Goal: Task Accomplishment & Management: Use online tool/utility

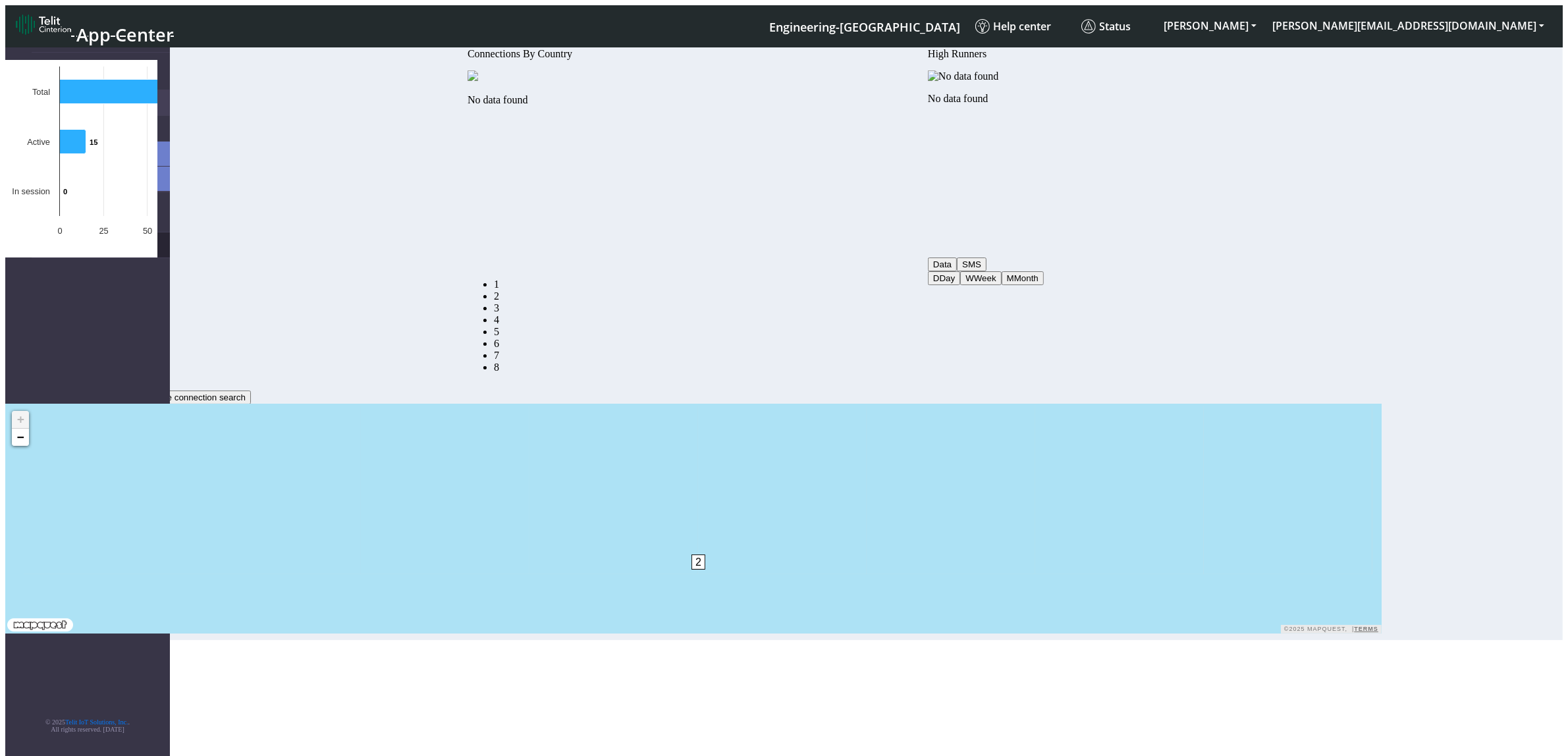
click at [72, 233] on link "eUICCs" at bounding box center [100, 245] width 138 height 25
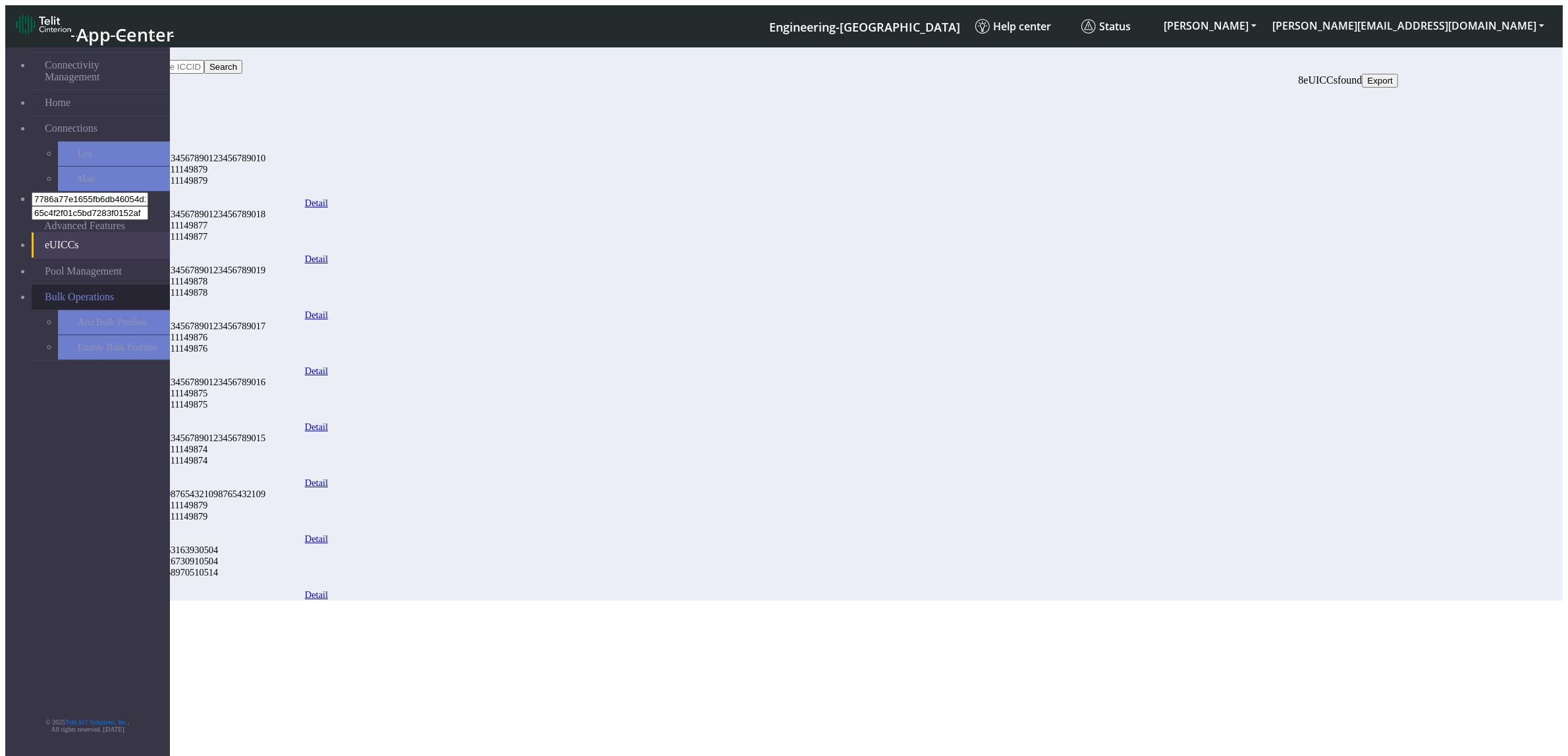
click at [74, 291] on span "Bulk Operations" at bounding box center [79, 296] width 69 height 12
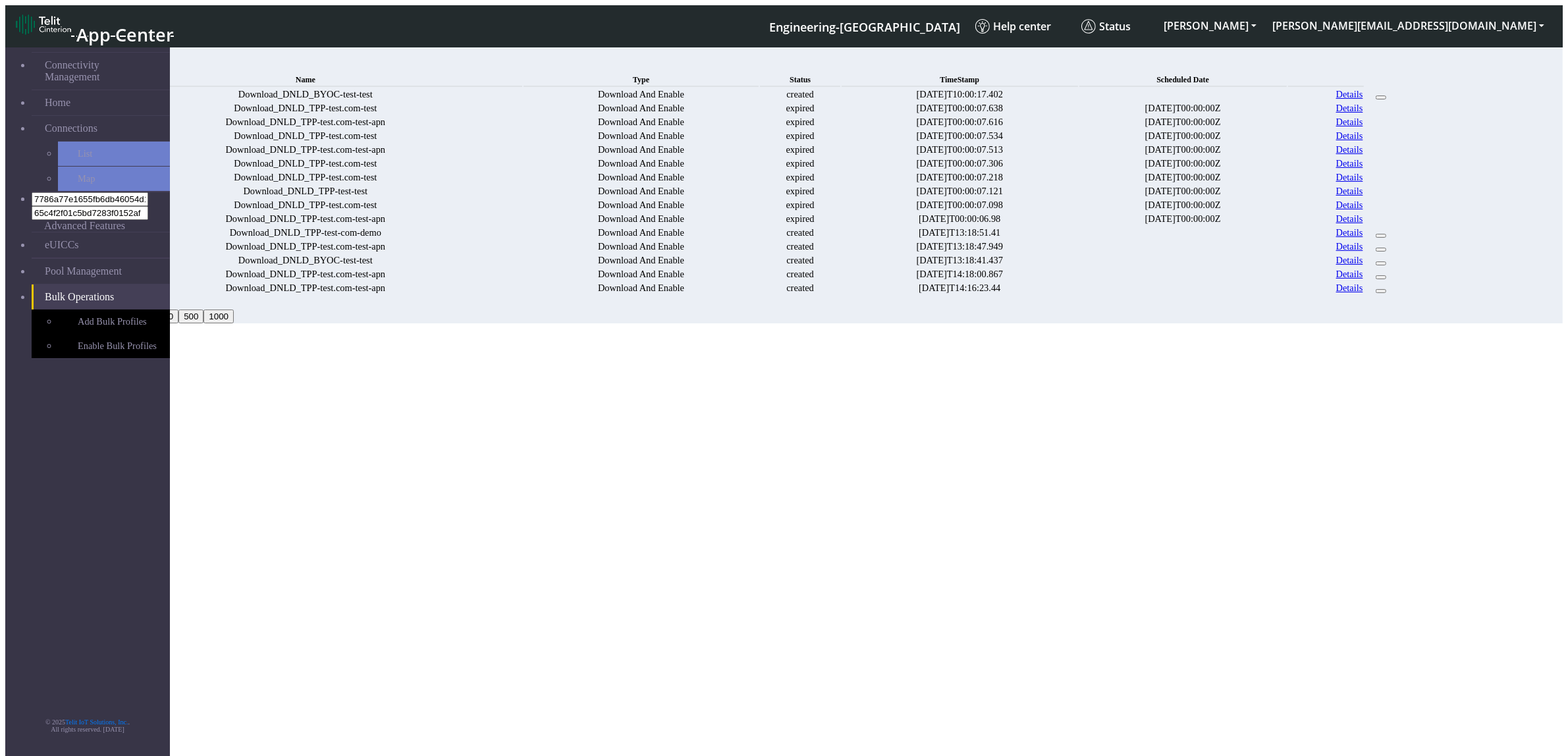
click at [1363, 100] on link "Details" at bounding box center [1349, 94] width 27 height 11
click at [1363, 114] on link "Details" at bounding box center [1349, 108] width 27 height 11
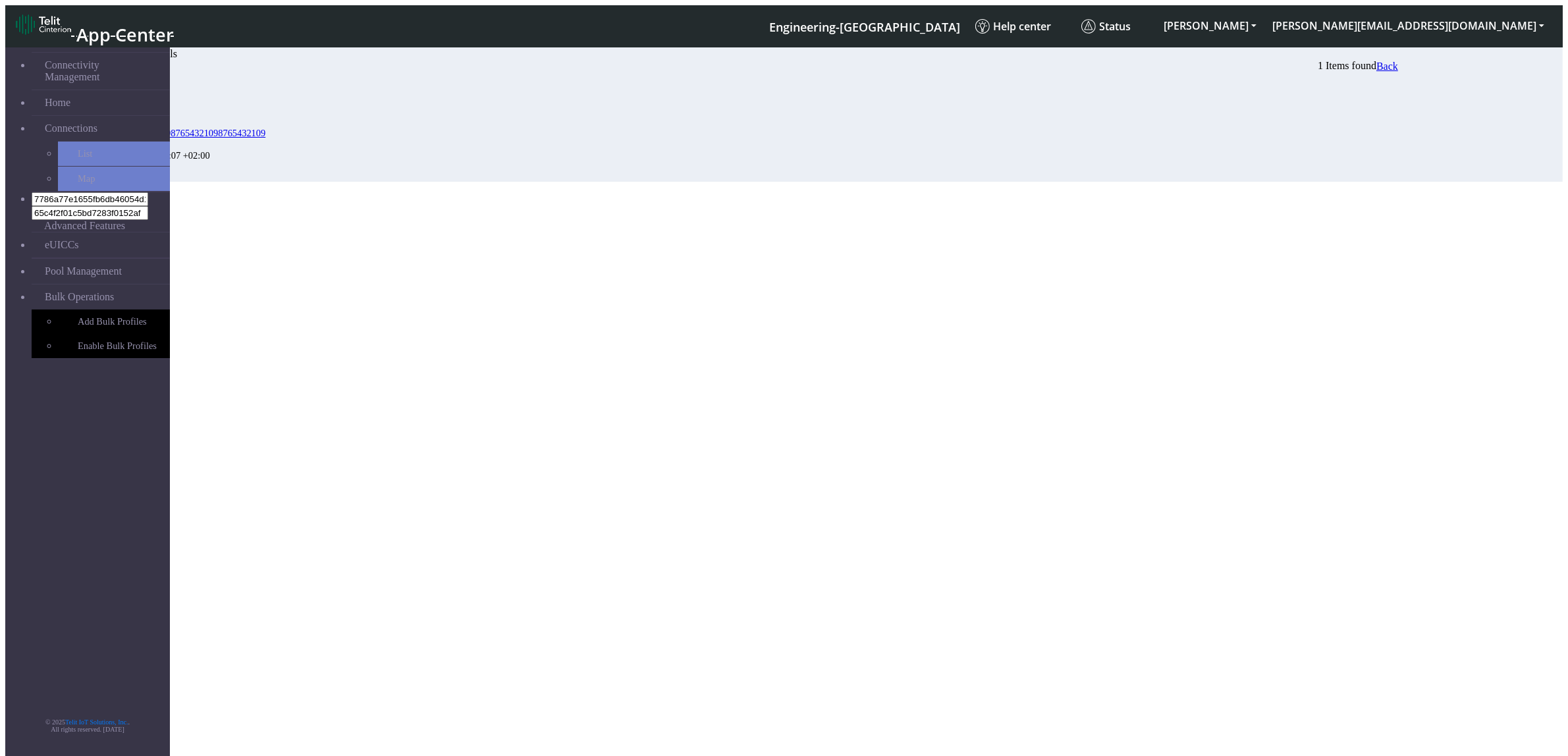
click at [114, 168] on icon at bounding box center [114, 168] width 0 height 0
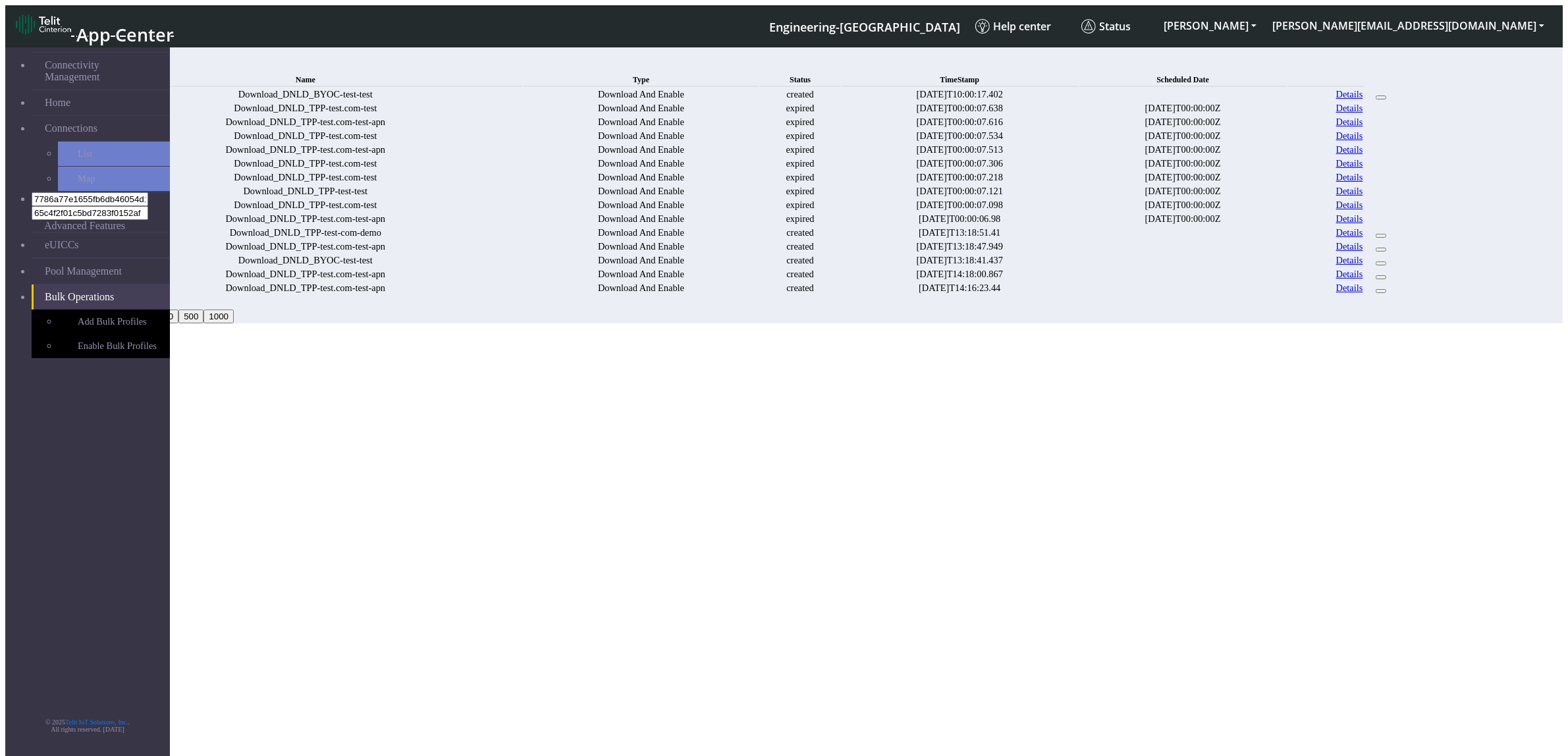
click at [1363, 142] on link "Details" at bounding box center [1349, 136] width 27 height 11
click at [1363, 280] on link "Details" at bounding box center [1349, 274] width 27 height 11
click at [1363, 128] on link "Details" at bounding box center [1349, 122] width 27 height 11
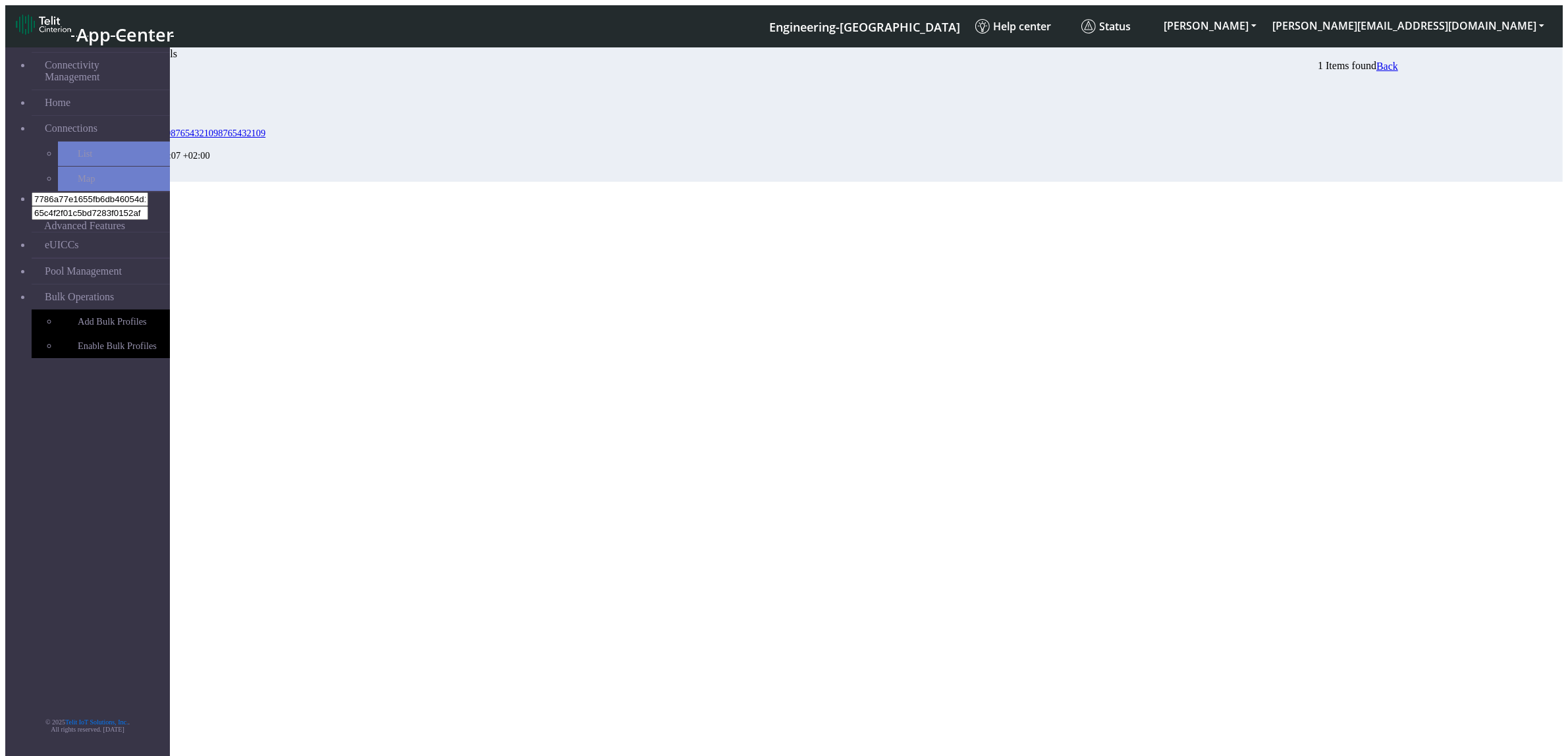
click at [328, 105] on div "Status" at bounding box center [221, 99] width 214 height 11
click at [328, 97] on div "Status" at bounding box center [221, 99] width 214 height 11
click at [328, 96] on div "Status" at bounding box center [221, 99] width 214 height 11
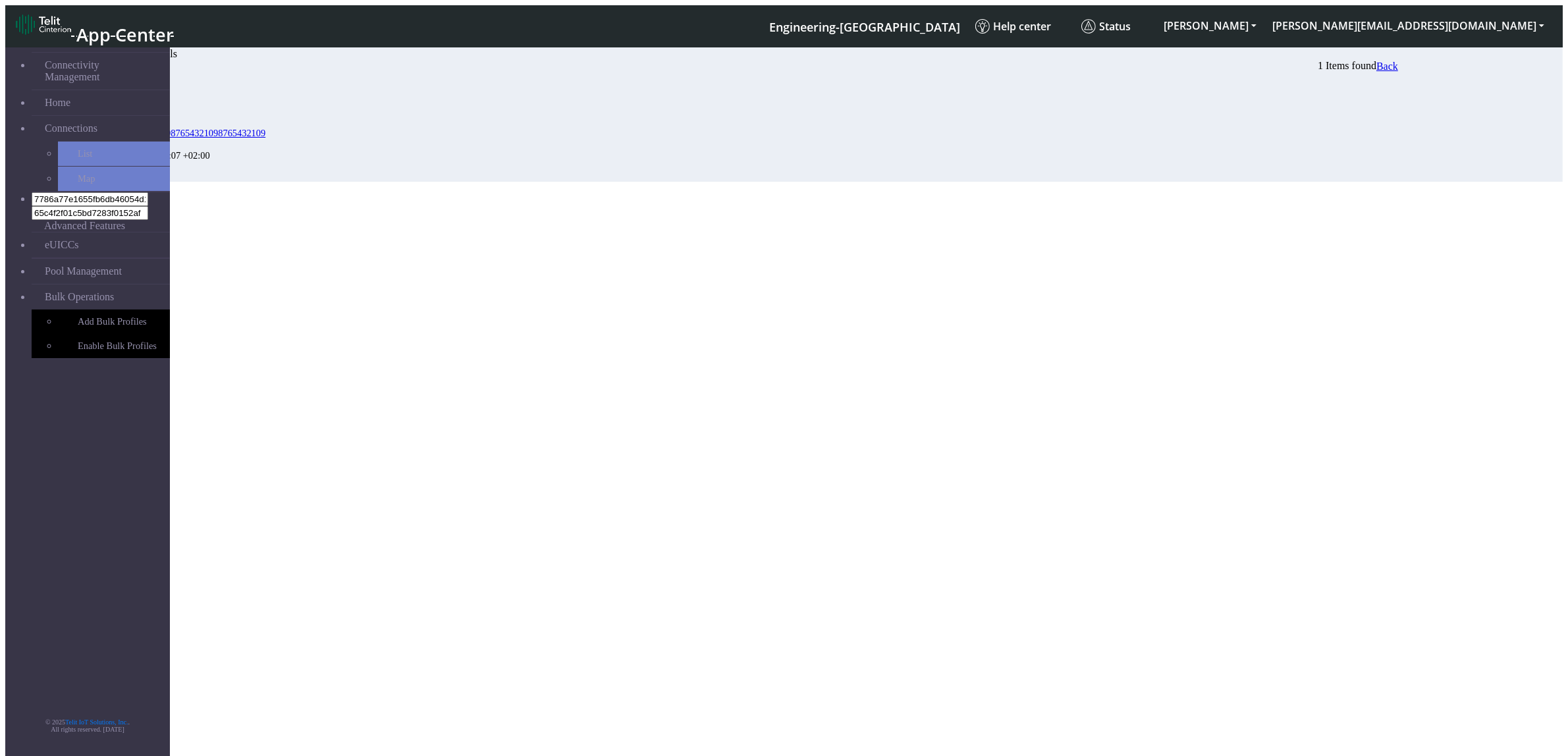
click at [328, 96] on div "Status" at bounding box center [221, 99] width 214 height 11
click at [774, 182] on section "Connectivity Management Home Connections List Map 7786a77e1655fb6db46054d17538b…" at bounding box center [784, 111] width 1557 height 140
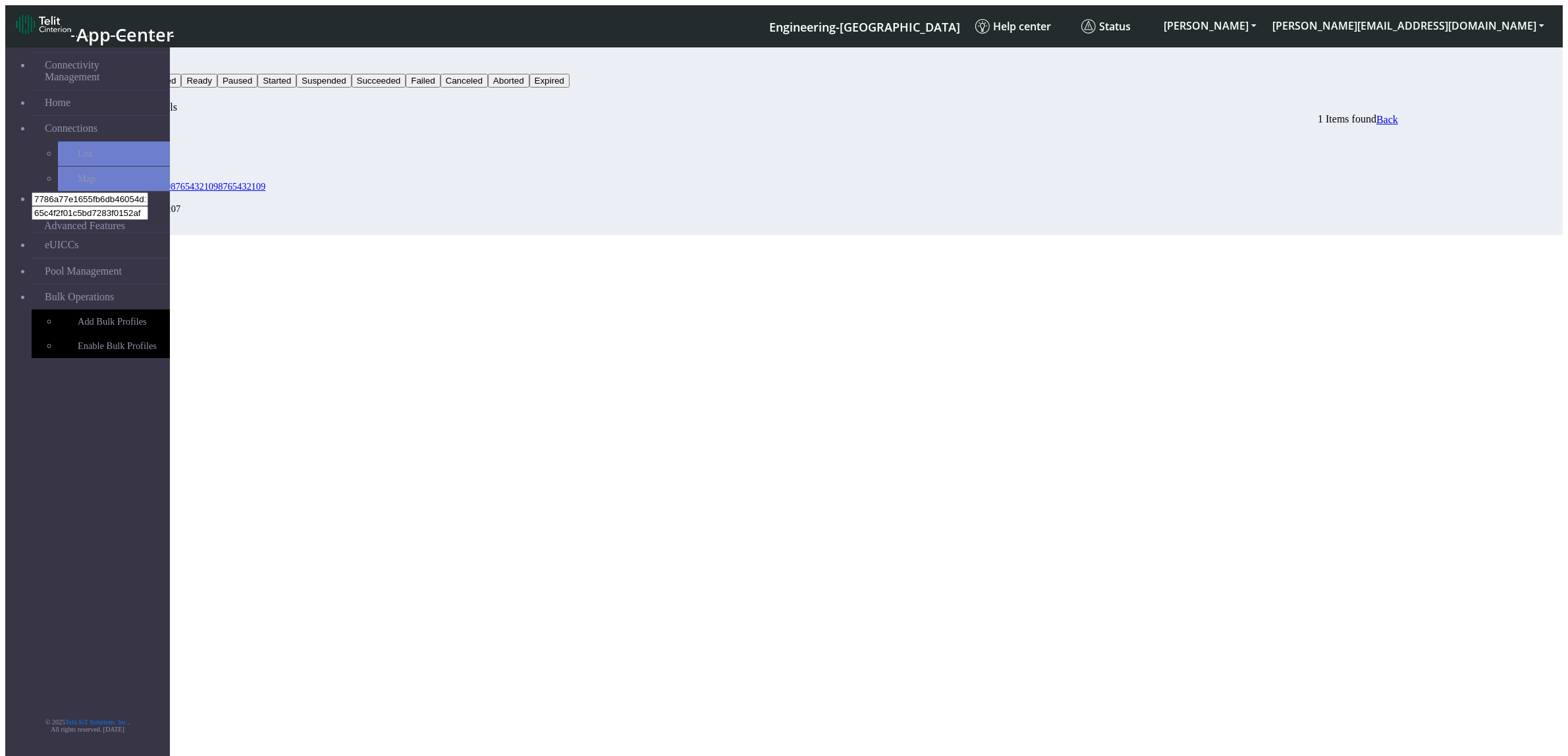
click at [889, 235] on section "Connectivity Management Home Connections List Map 7786a77e1655fb6db46054d17538b…" at bounding box center [784, 138] width 1557 height 193
click at [123, 60] on button "Status" at bounding box center [105, 67] width 36 height 14
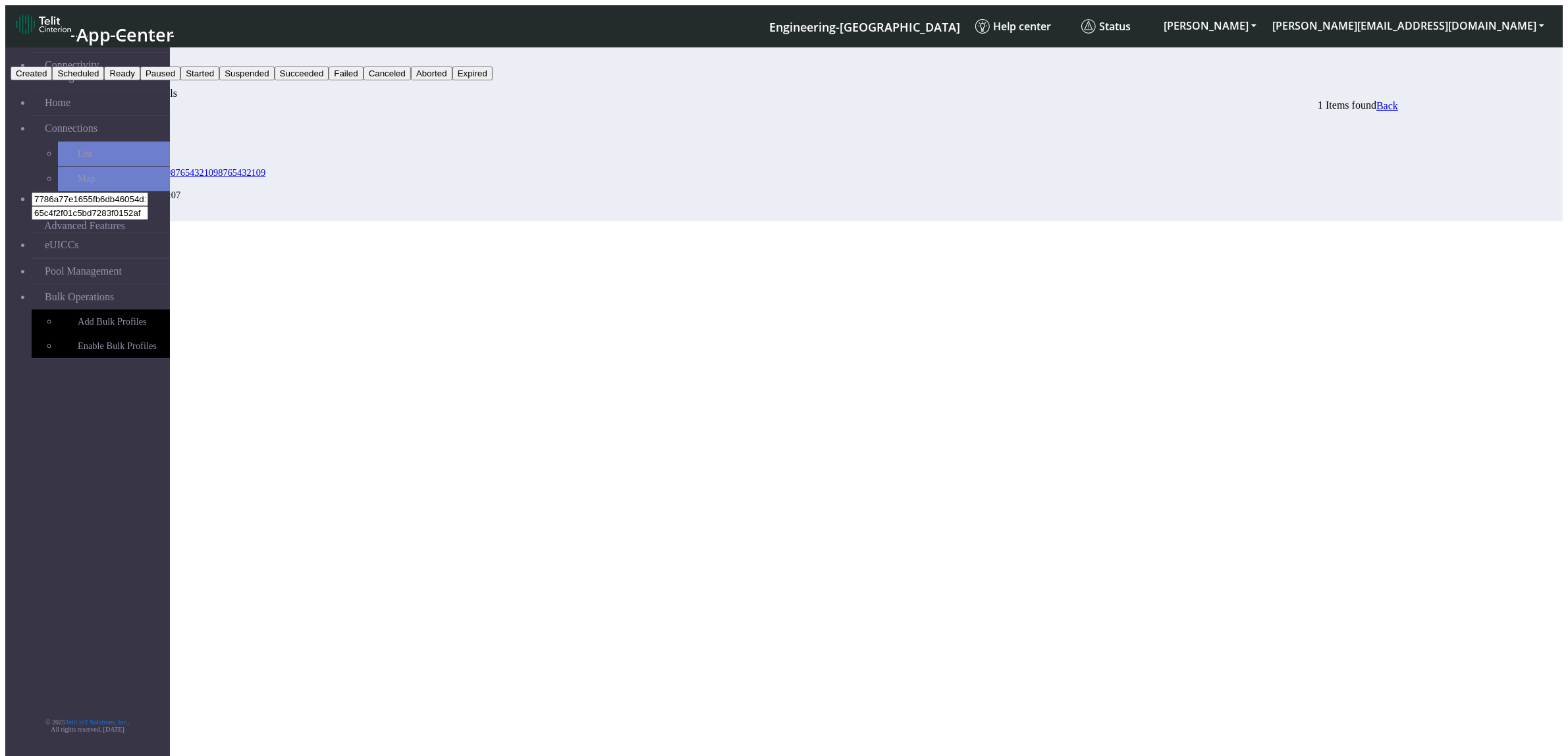
click at [1338, 222] on section "Connectivity Management Home Connections List Map 7786a77e1655fb6db46054d17538b…" at bounding box center [784, 131] width 1557 height 180
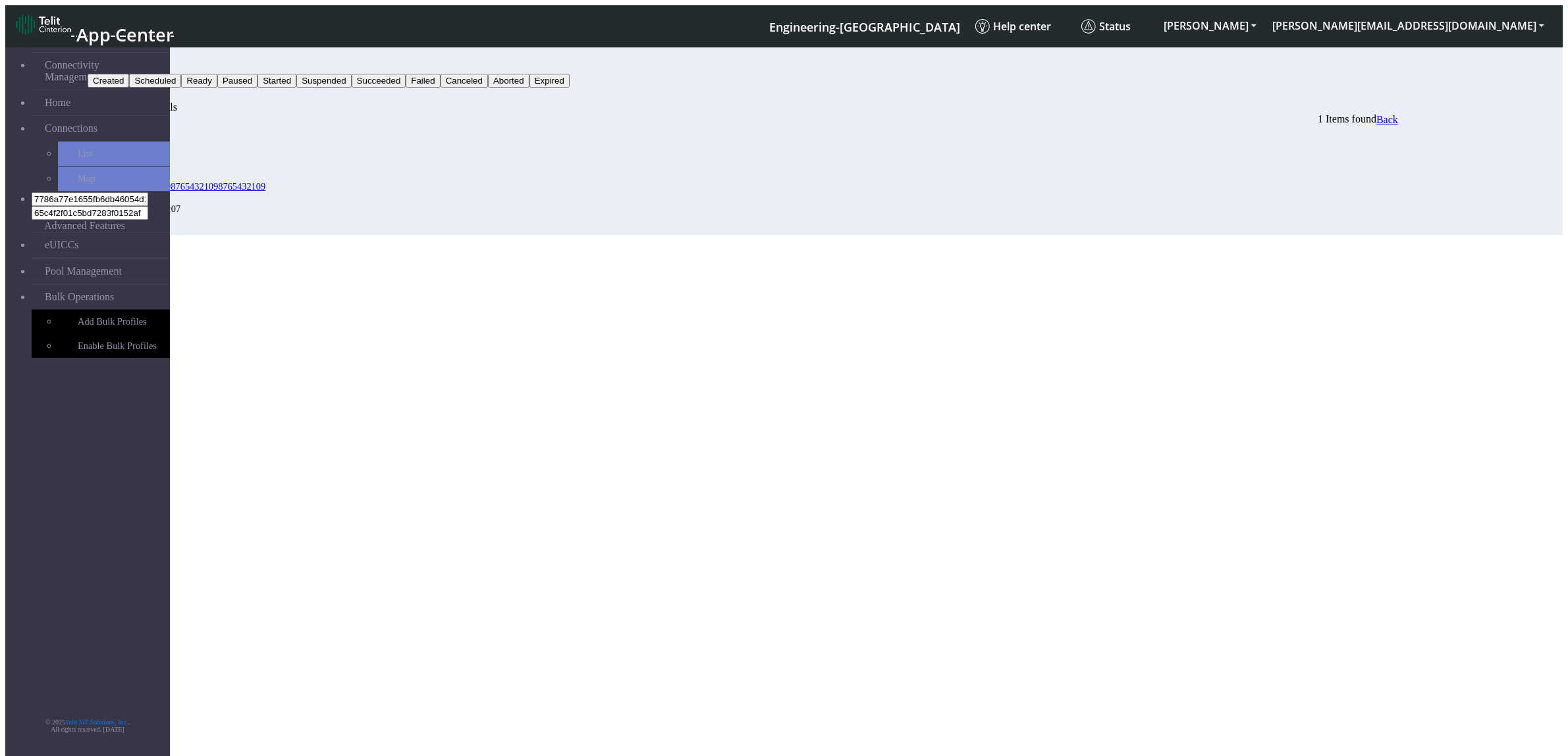
click at [123, 60] on button "Status" at bounding box center [105, 67] width 36 height 14
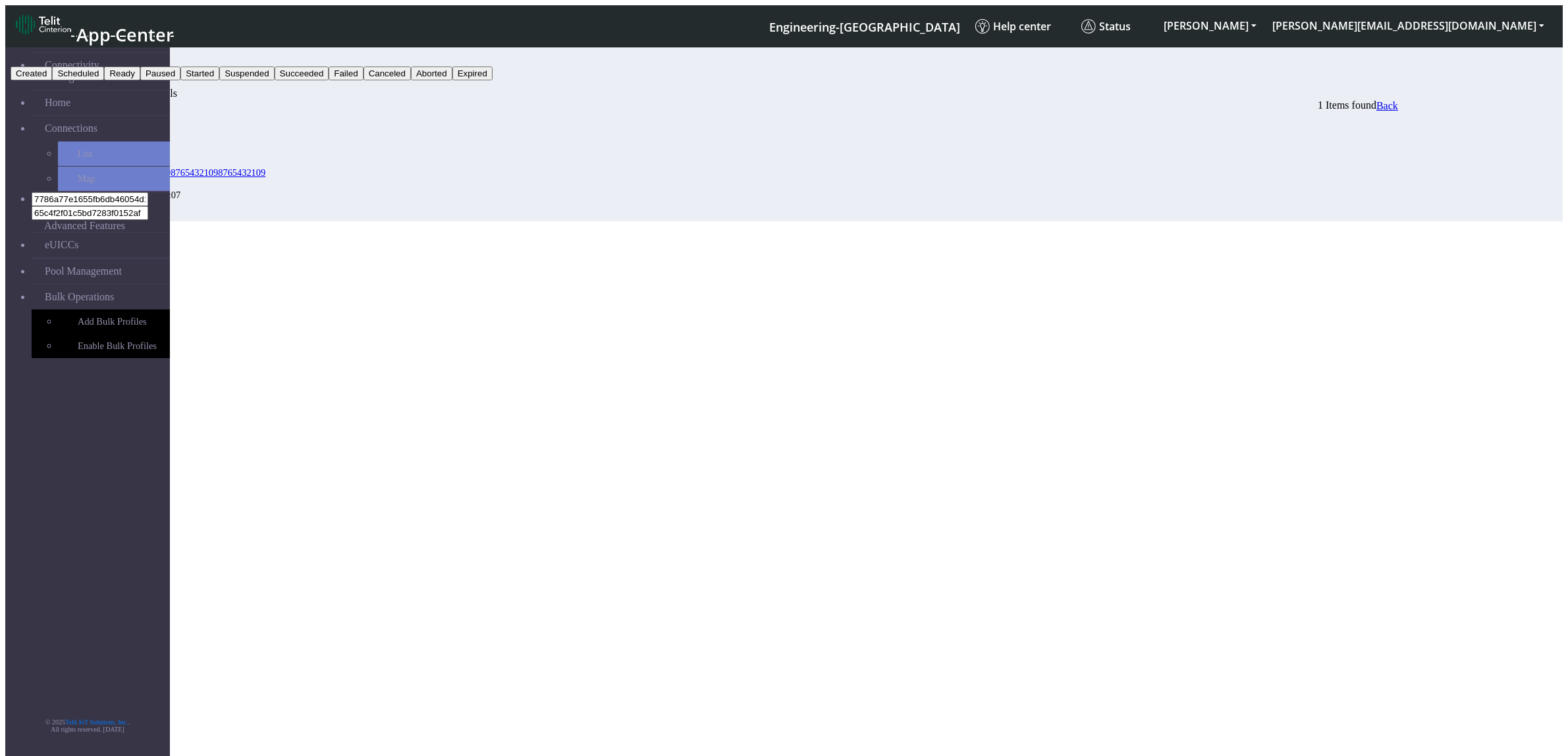
click at [330, 80] on button "Succeeded" at bounding box center [301, 74] width 54 height 14
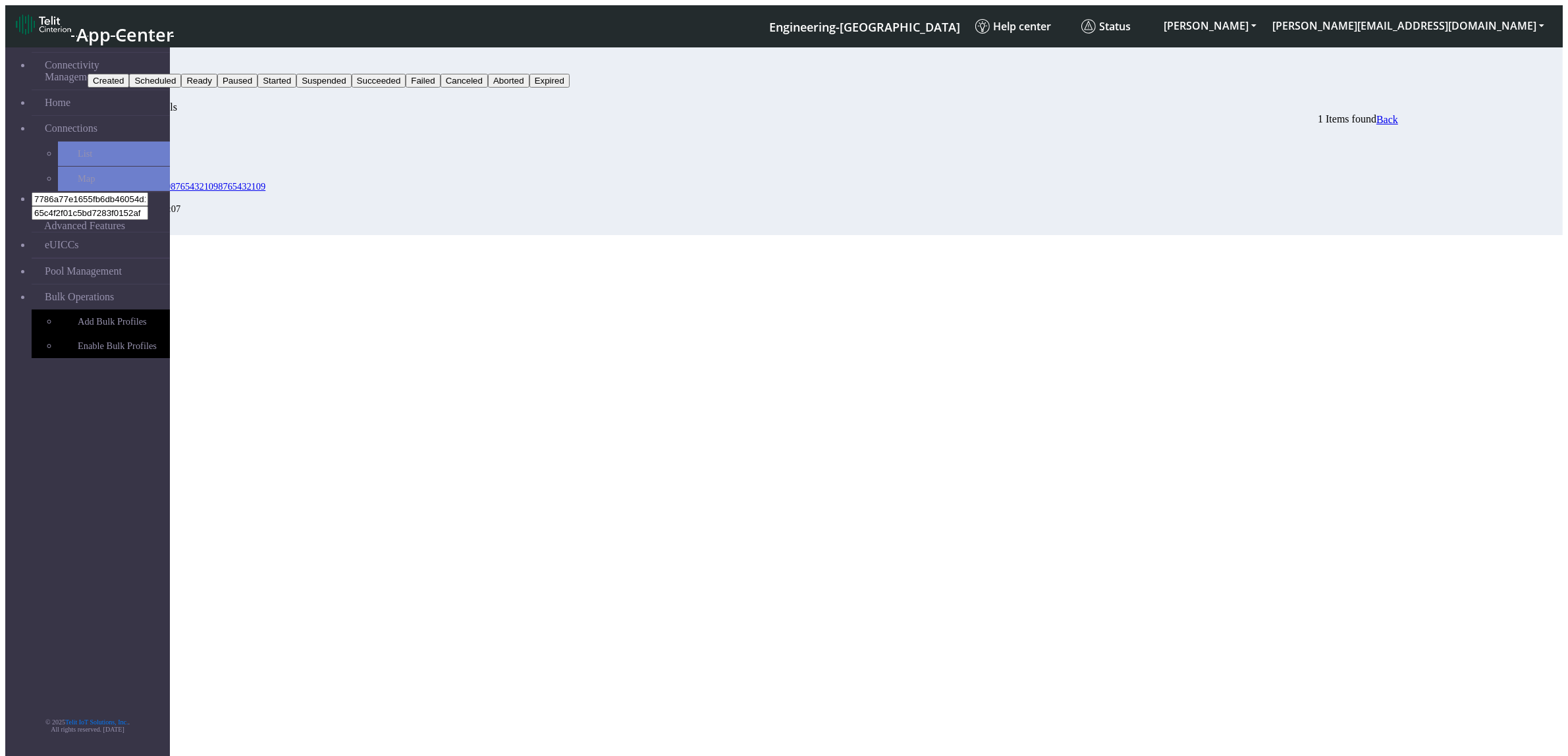
click at [142, 60] on button "Succeeded" at bounding box center [114, 67] width 54 height 14
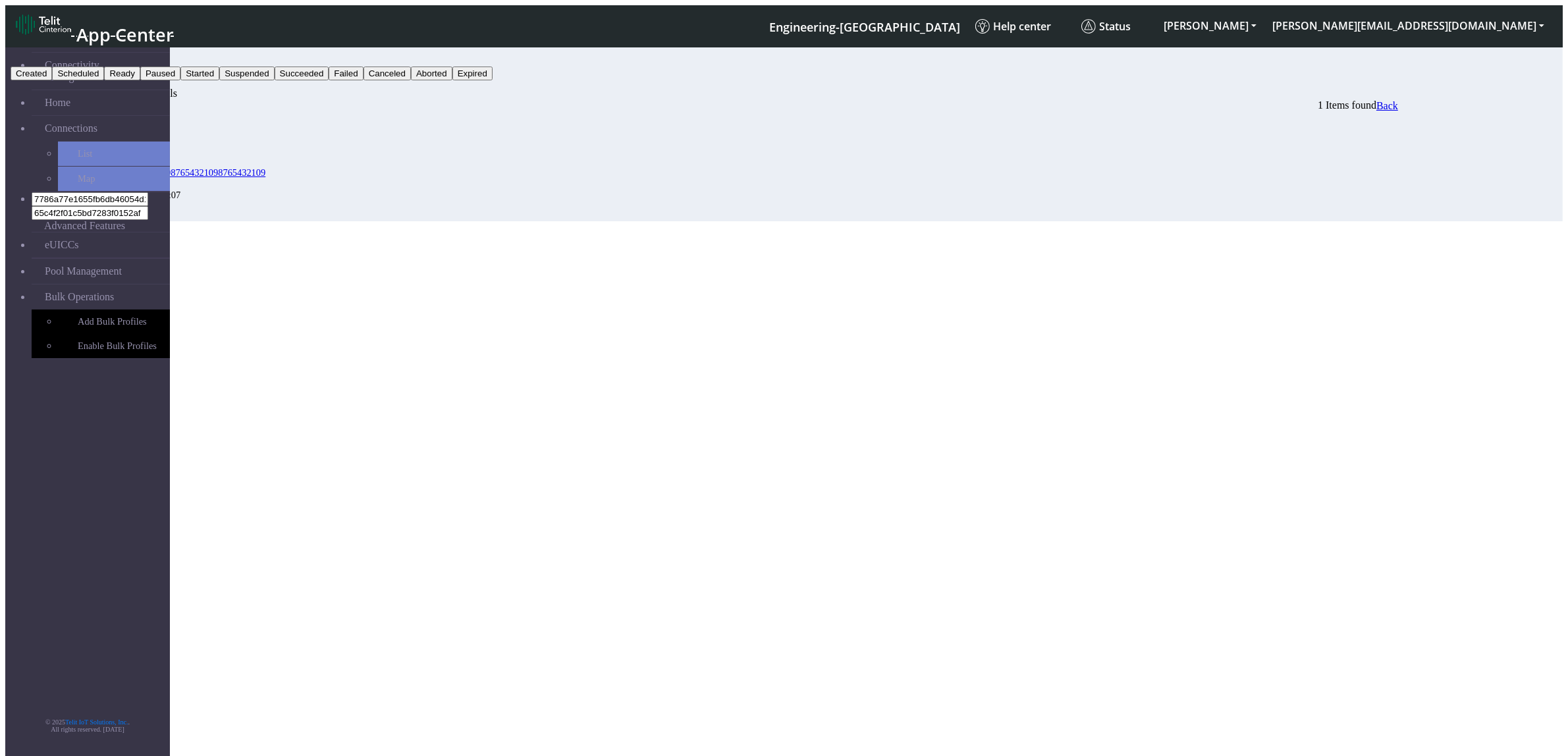
click at [363, 80] on button "Failed" at bounding box center [346, 74] width 34 height 14
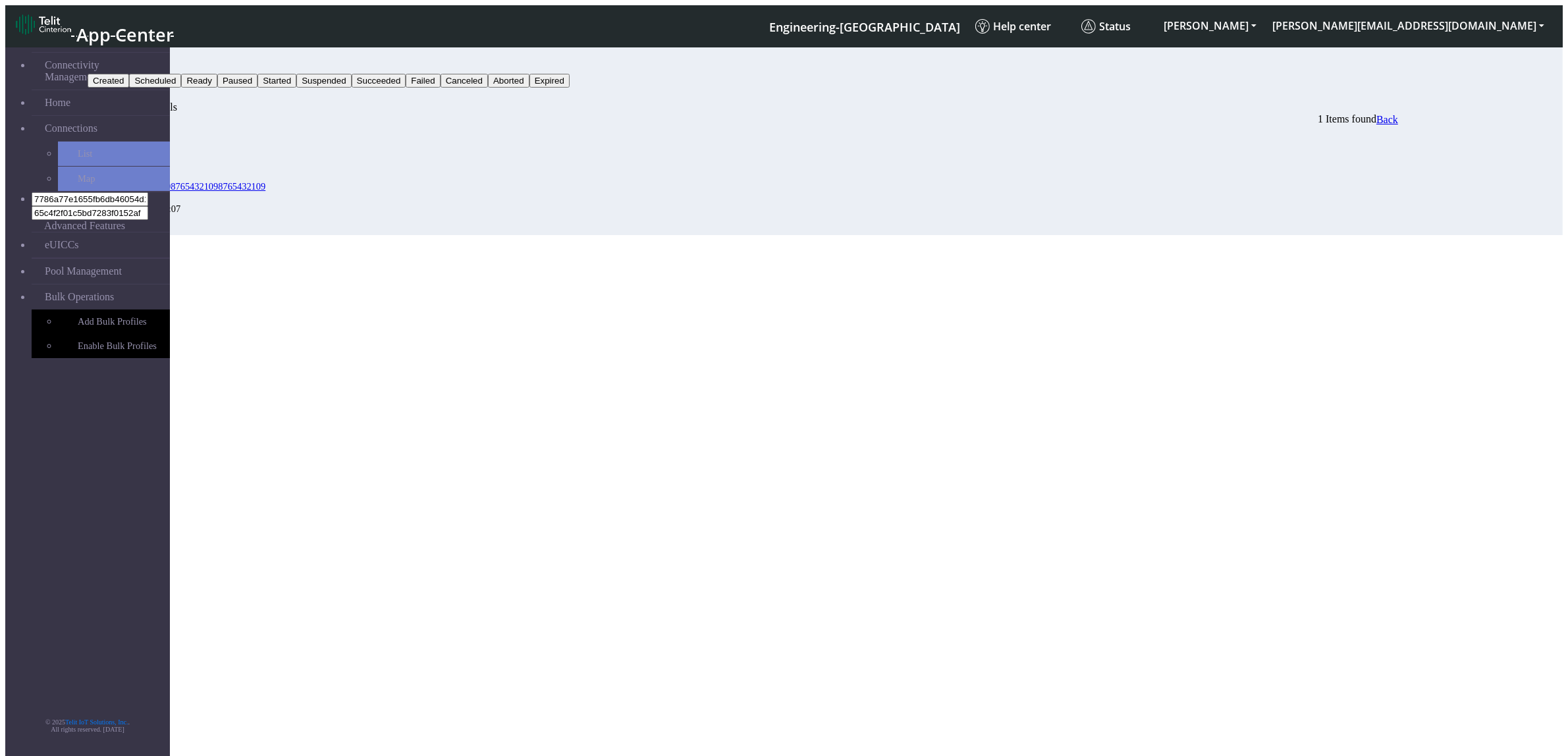
click at [126, 87] on button "Search" at bounding box center [107, 94] width 39 height 14
click at [122, 60] on button "Failed" at bounding box center [105, 67] width 34 height 14
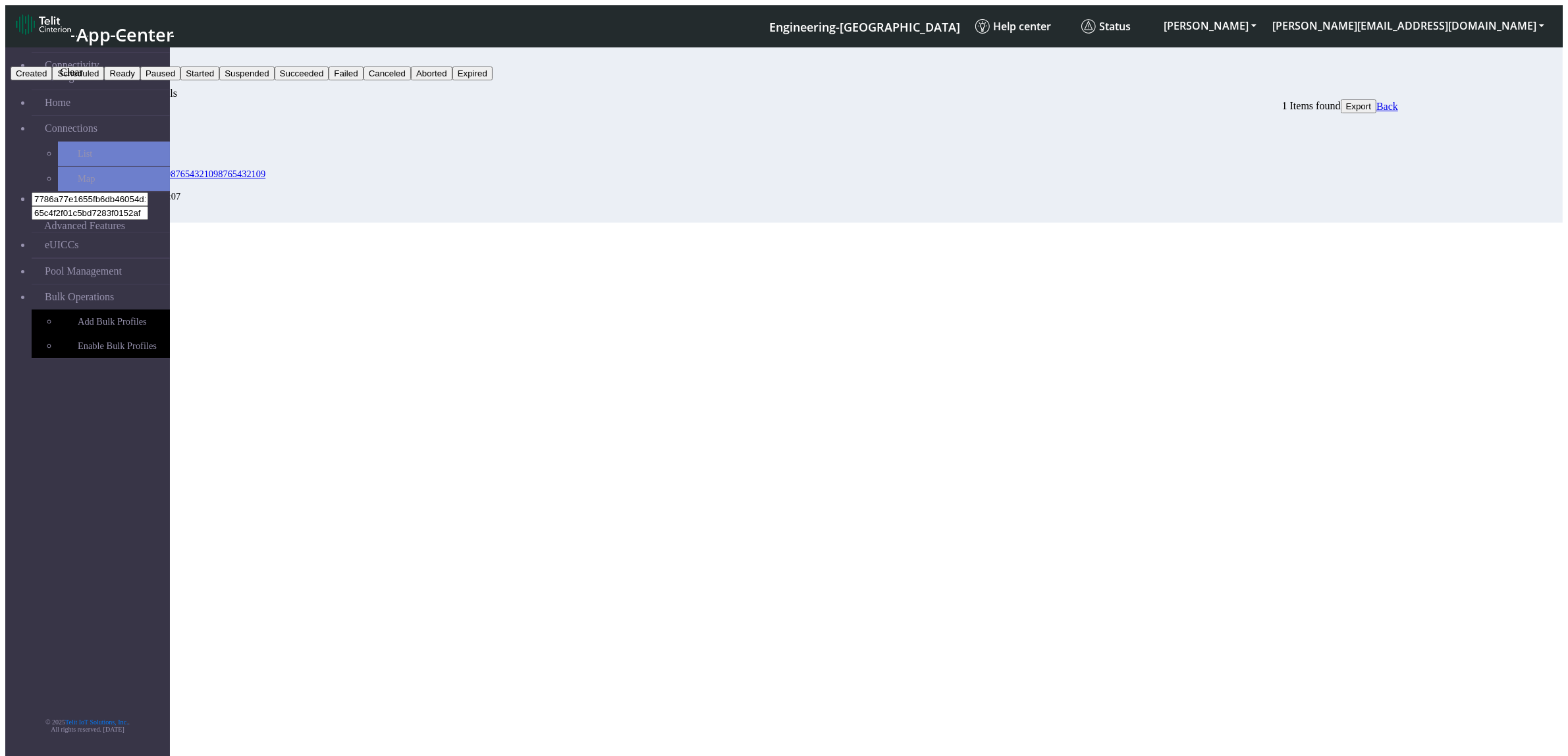
click at [136, 82] on button "button" at bounding box center [131, 84] width 10 height 4
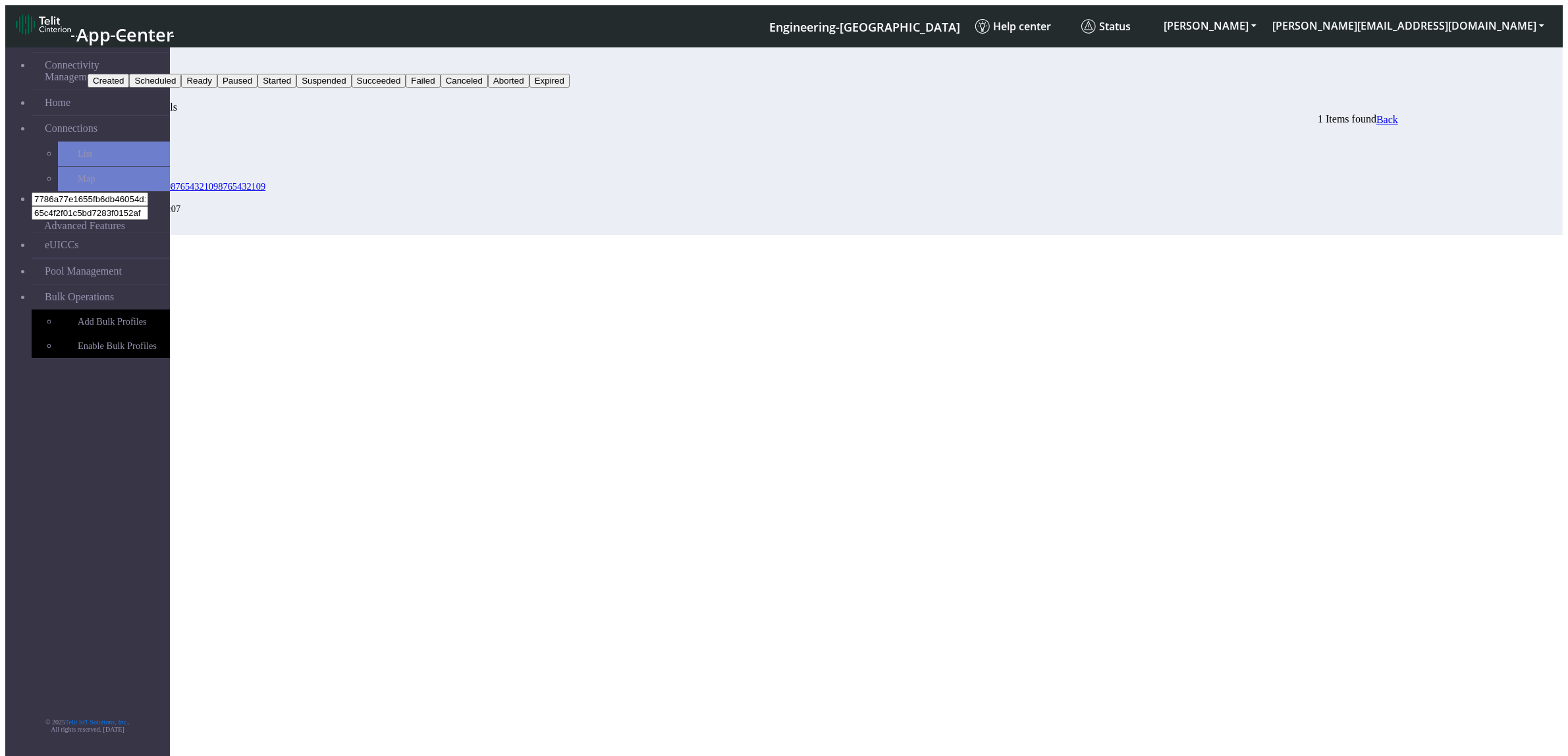
click at [123, 60] on button "Status" at bounding box center [105, 67] width 36 height 14
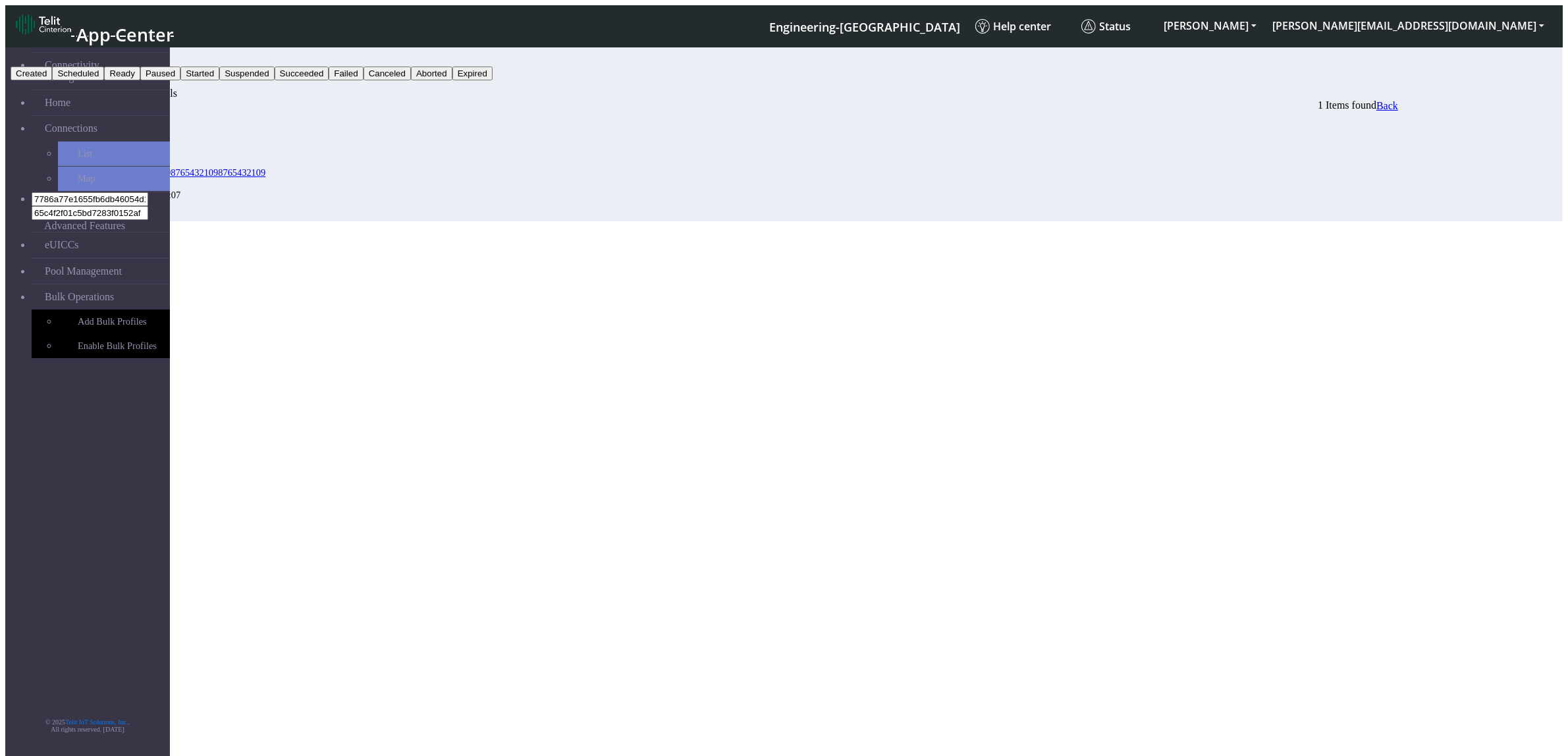
click at [363, 80] on button "Failed" at bounding box center [346, 74] width 34 height 14
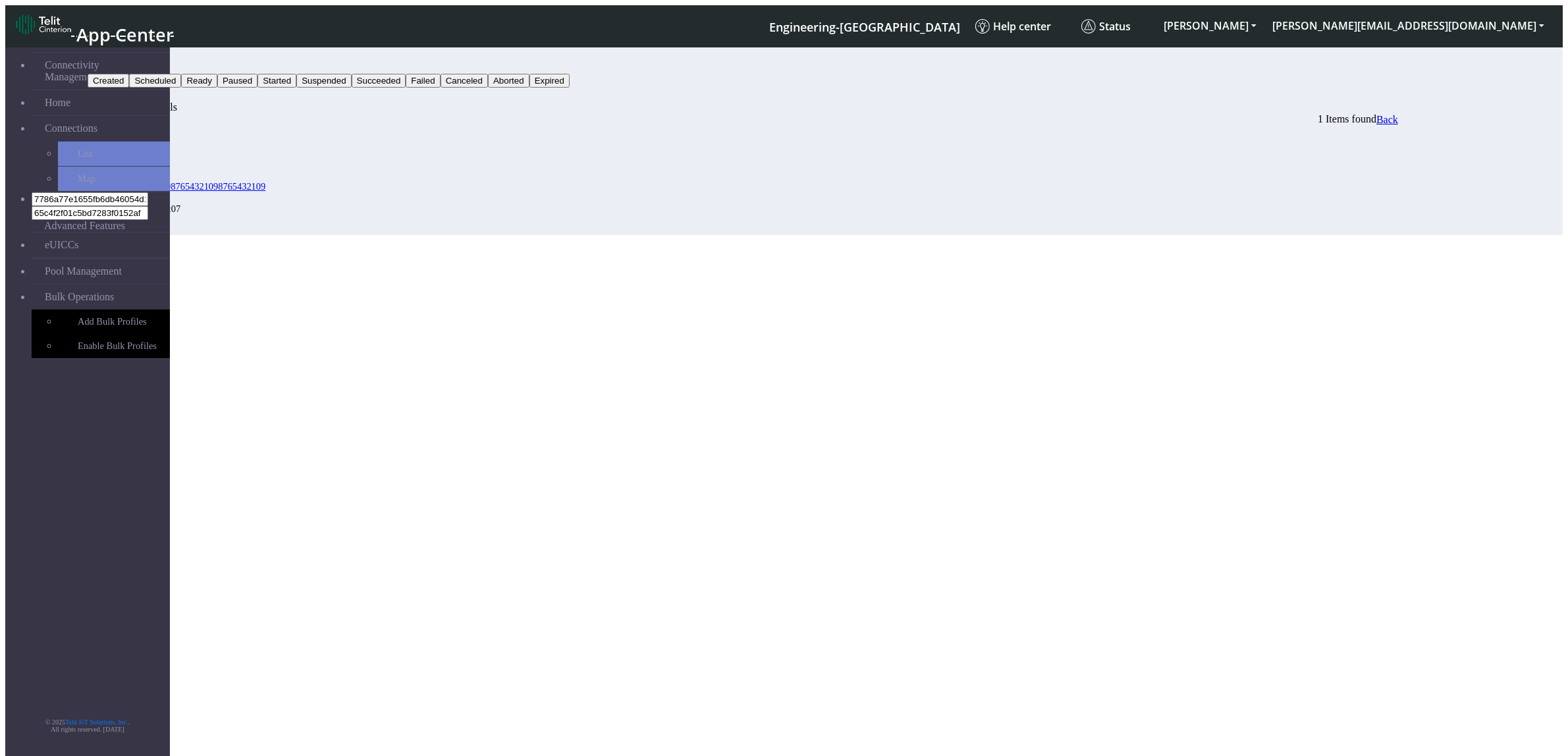
click at [126, 87] on button "Search" at bounding box center [107, 94] width 39 height 14
click at [122, 60] on button "Failed" at bounding box center [105, 67] width 34 height 14
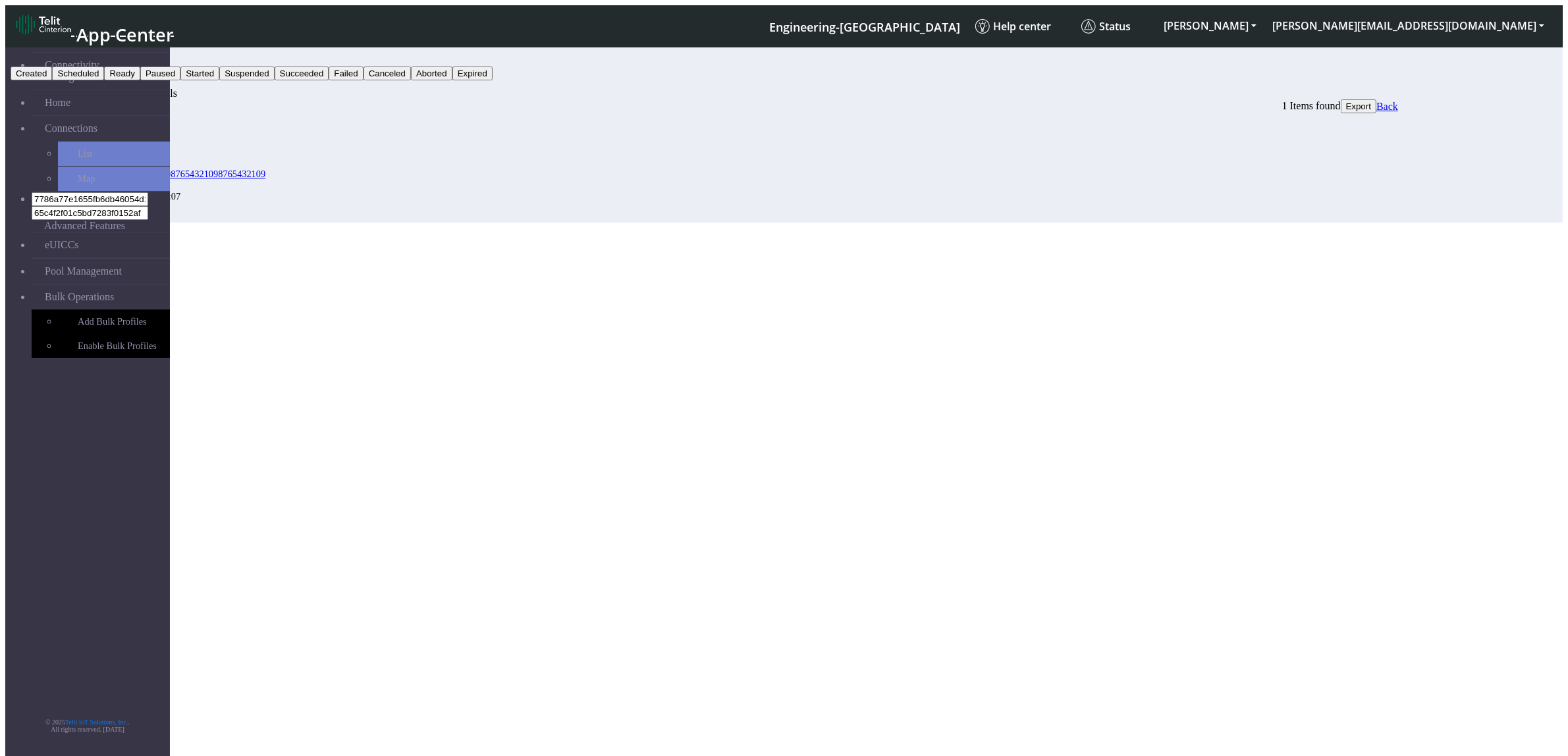
click at [52, 80] on button "Created" at bounding box center [31, 74] width 41 height 14
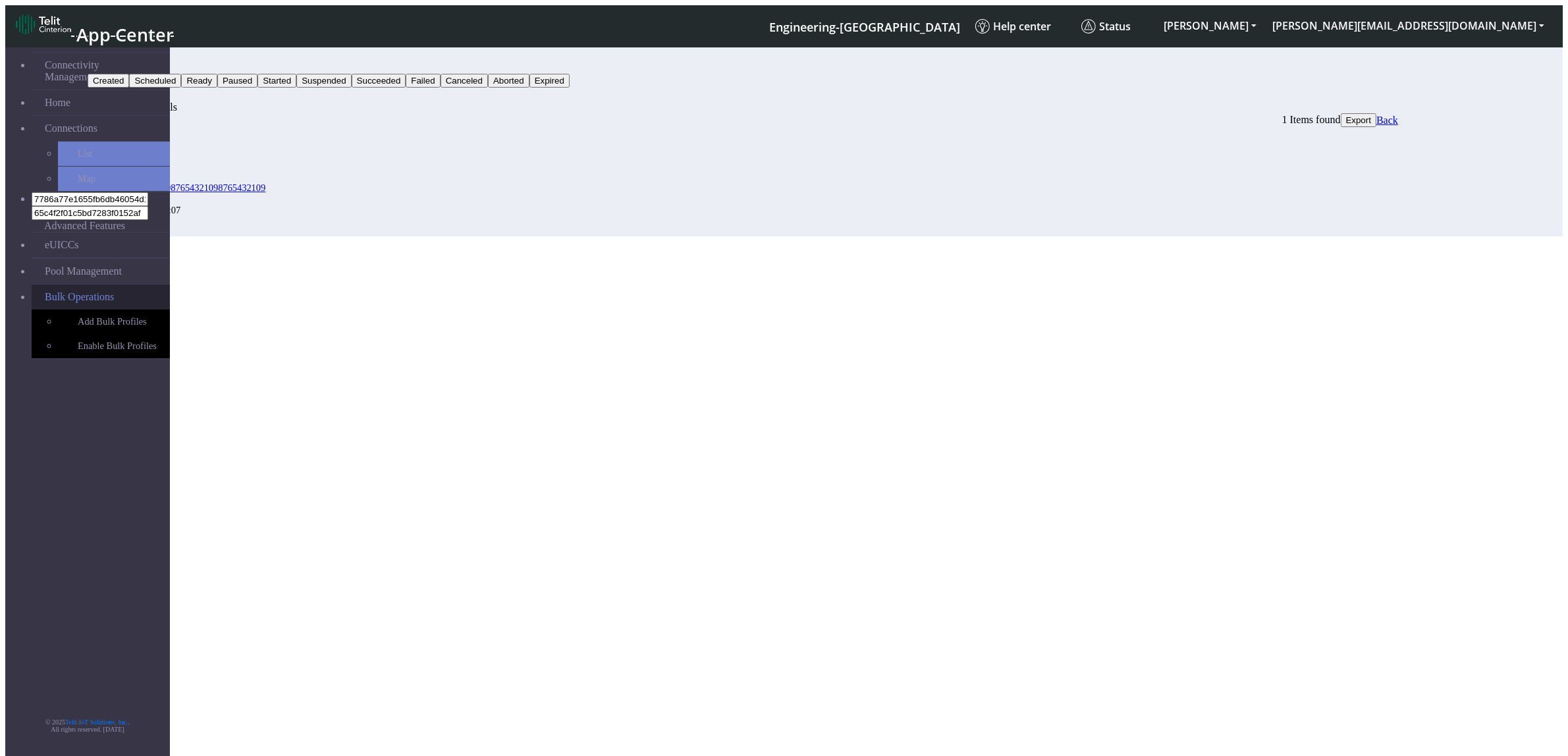
click at [99, 284] on link "Bulk Operations" at bounding box center [100, 296] width 138 height 25
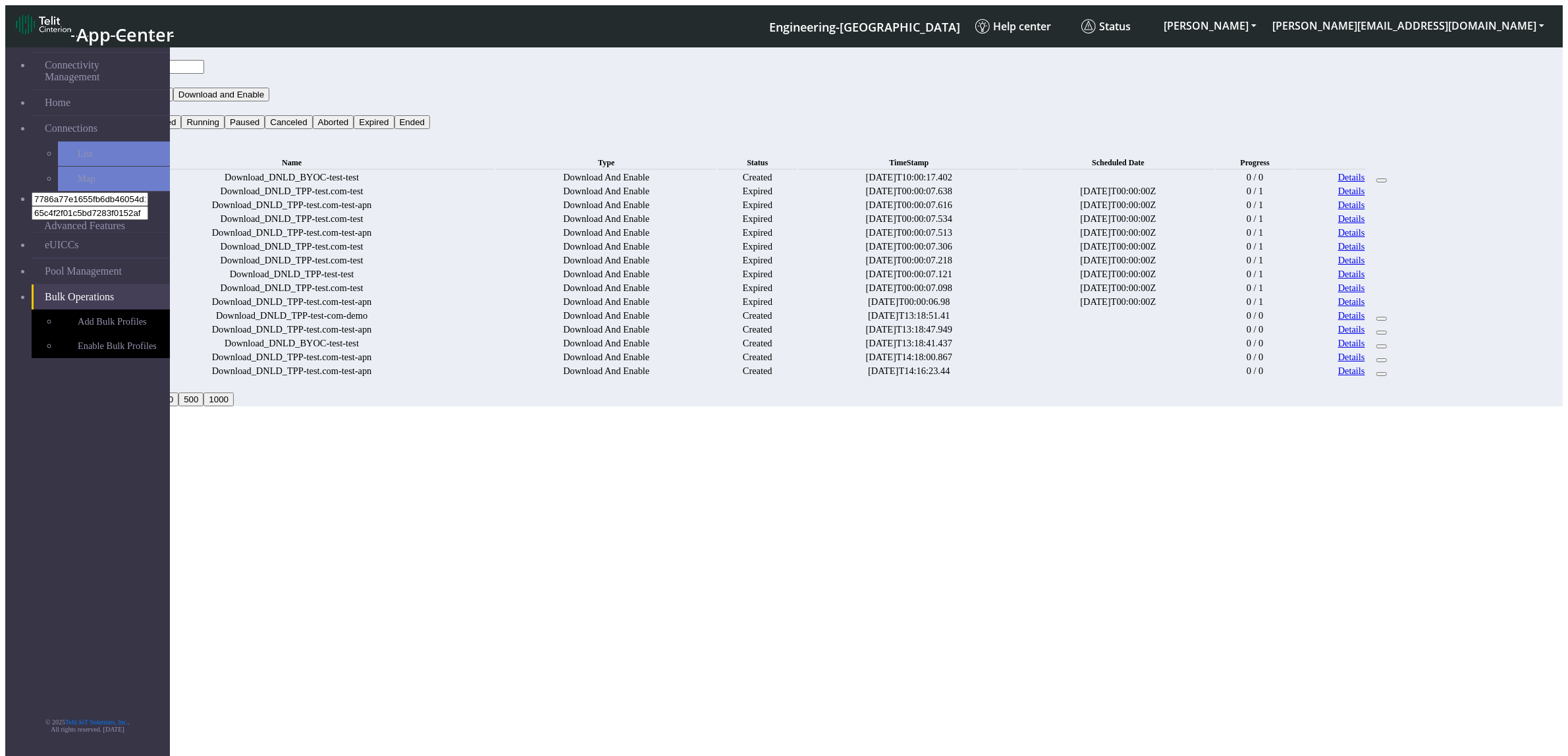
click at [1365, 307] on link "Details" at bounding box center [1351, 302] width 27 height 11
click at [1365, 172] on link "Details" at bounding box center [1351, 177] width 27 height 11
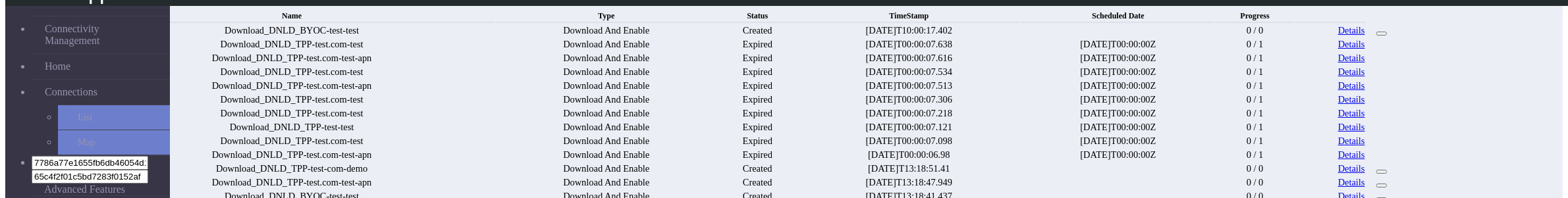
scroll to position [82, 0]
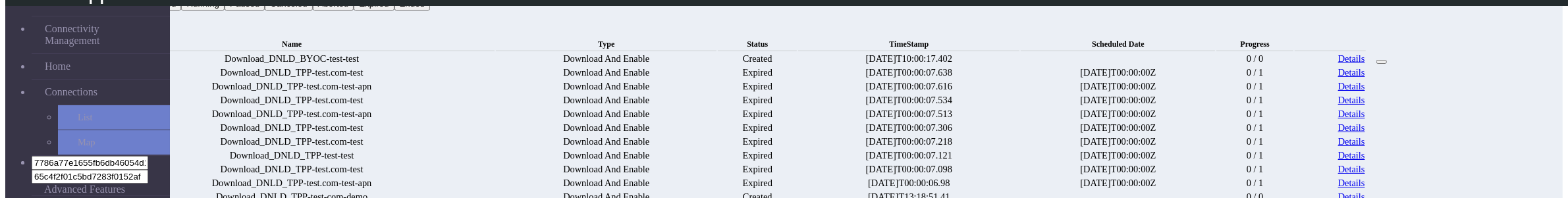
click at [1365, 69] on link "Details" at bounding box center [1351, 73] width 27 height 11
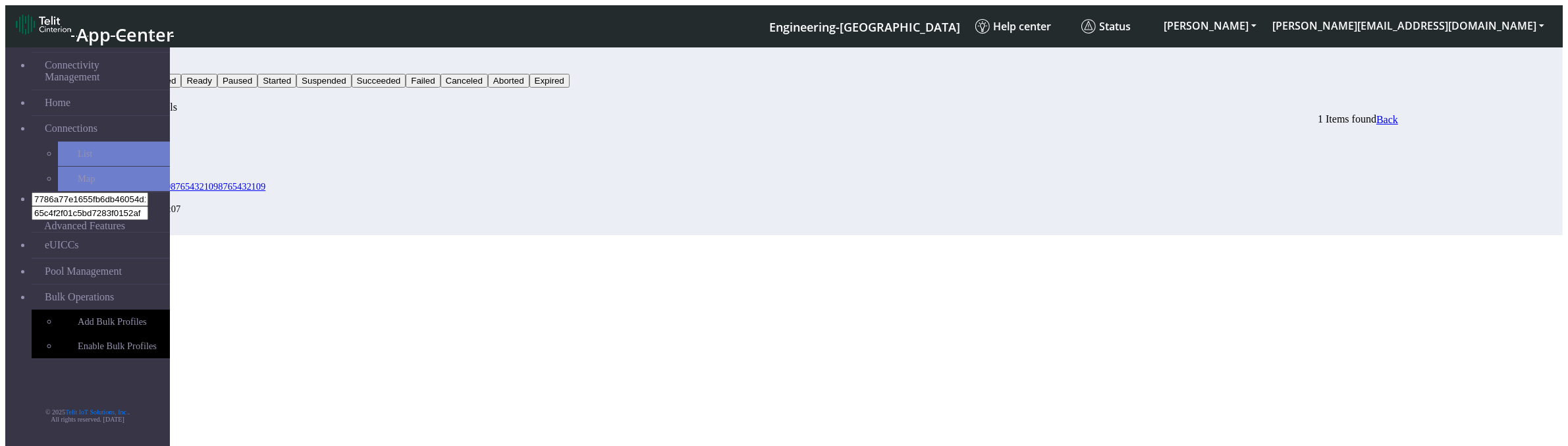
click at [123, 60] on button "Status" at bounding box center [105, 67] width 36 height 14
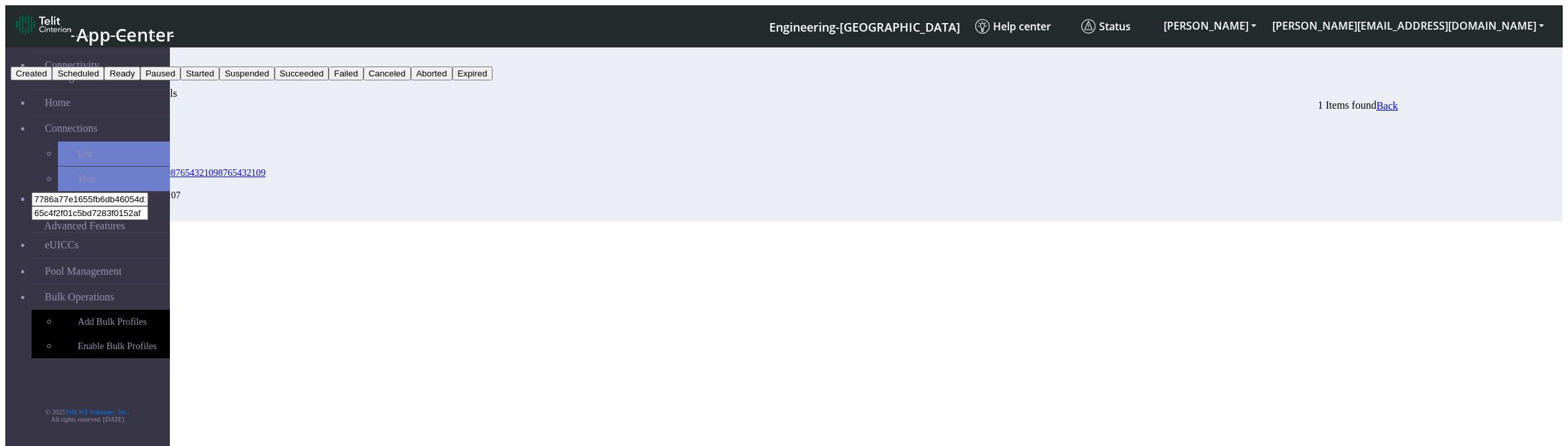
click at [1238, 222] on section "Connectivity Management Home Connections List Map 7786a77e1655fb6db46054d17538b…" at bounding box center [784, 131] width 1557 height 180
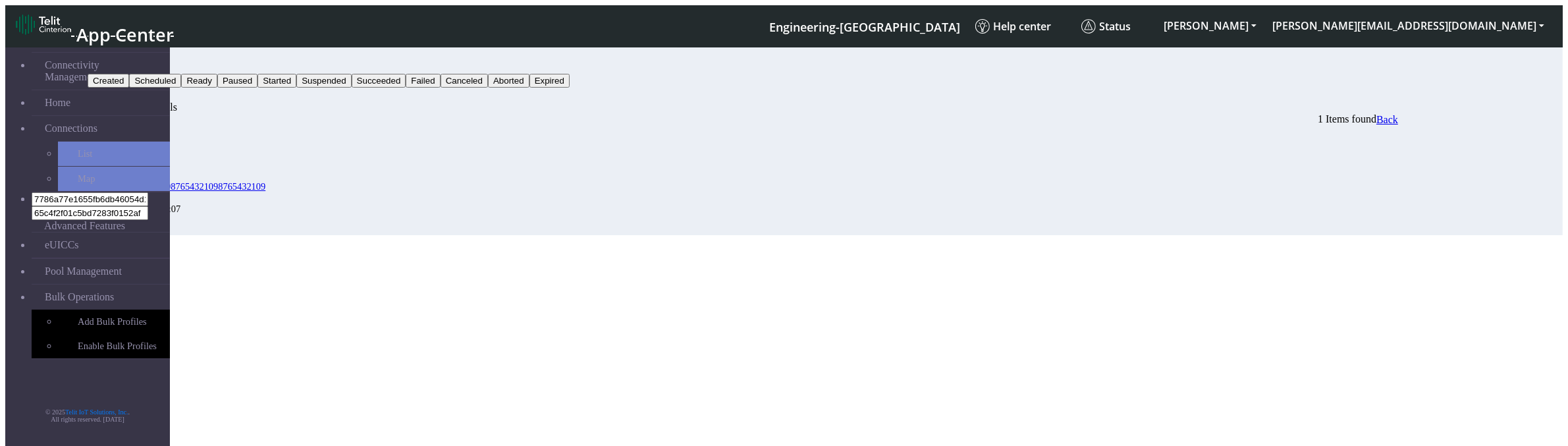
click at [123, 61] on button "Status" at bounding box center [105, 67] width 36 height 14
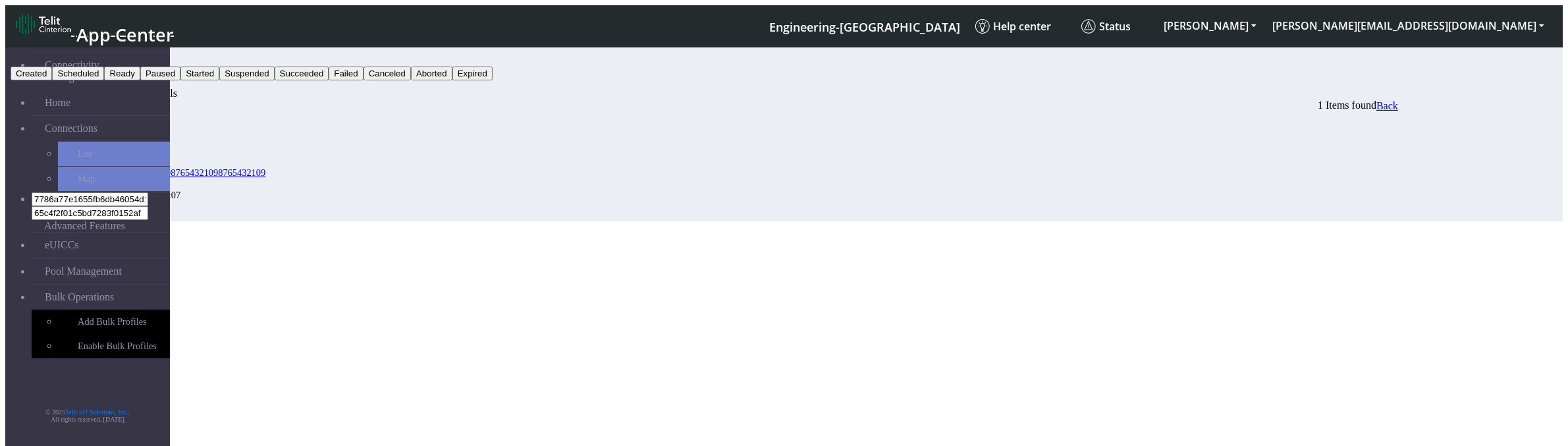
click at [363, 81] on button "Failed" at bounding box center [346, 74] width 34 height 14
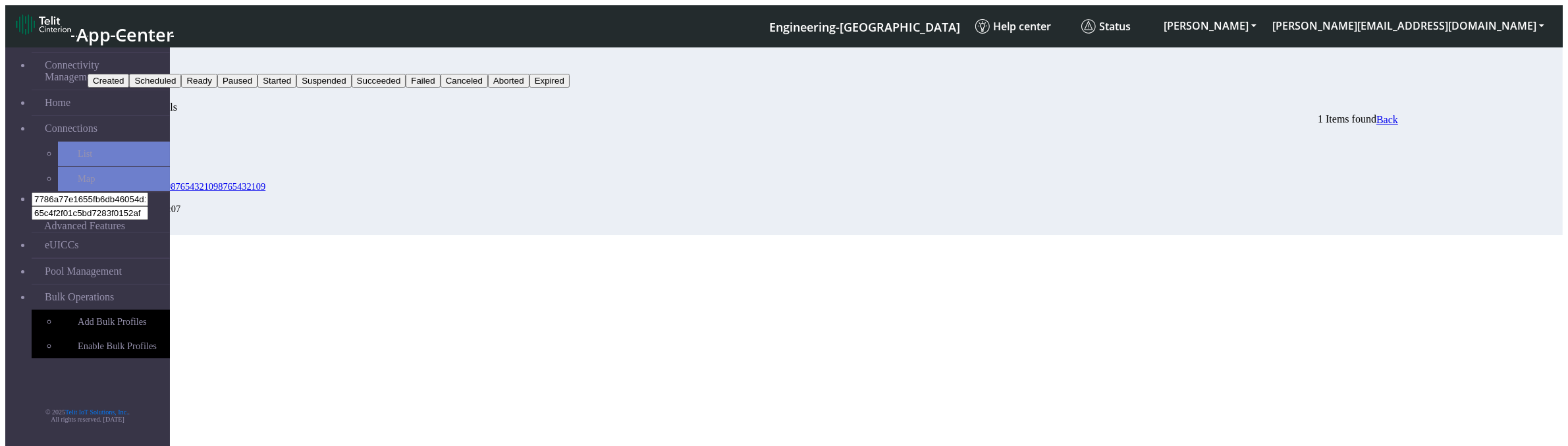
click at [126, 87] on button "Search" at bounding box center [107, 94] width 39 height 14
click at [1372, 115] on span "Export" at bounding box center [1358, 120] width 25 height 10
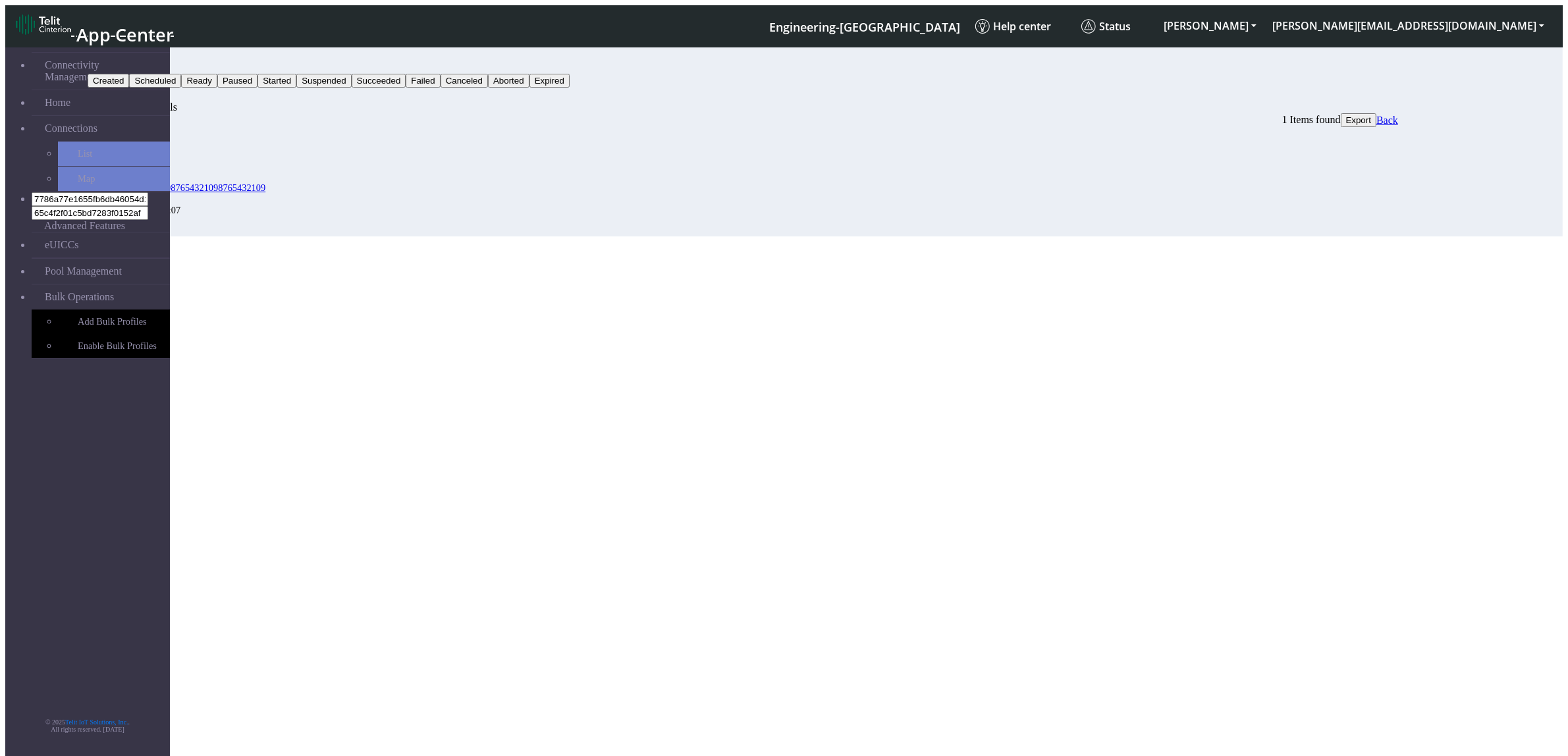
click at [122, 60] on button "Failed" at bounding box center [105, 67] width 34 height 14
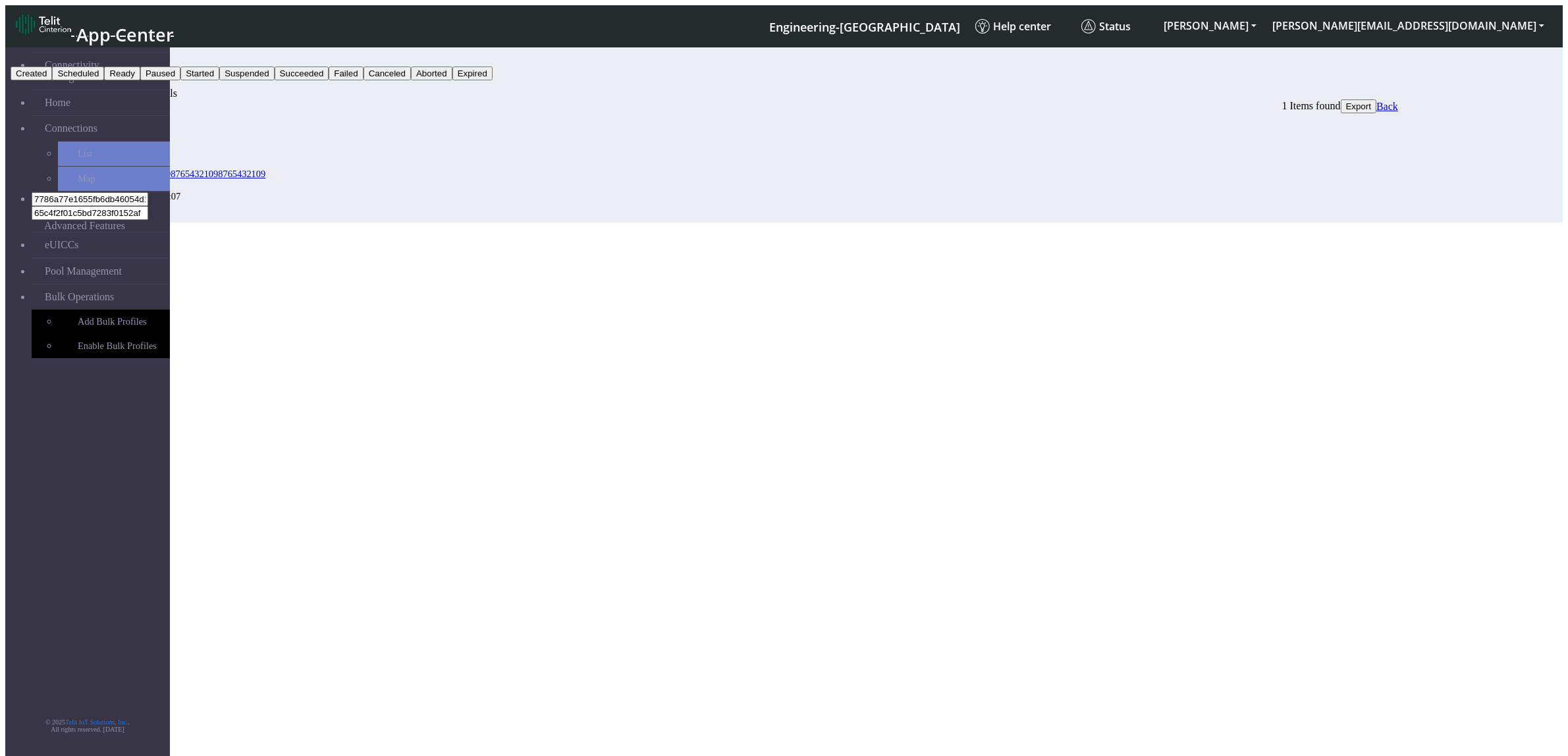
click at [122, 60] on button "Failed" at bounding box center [105, 67] width 34 height 14
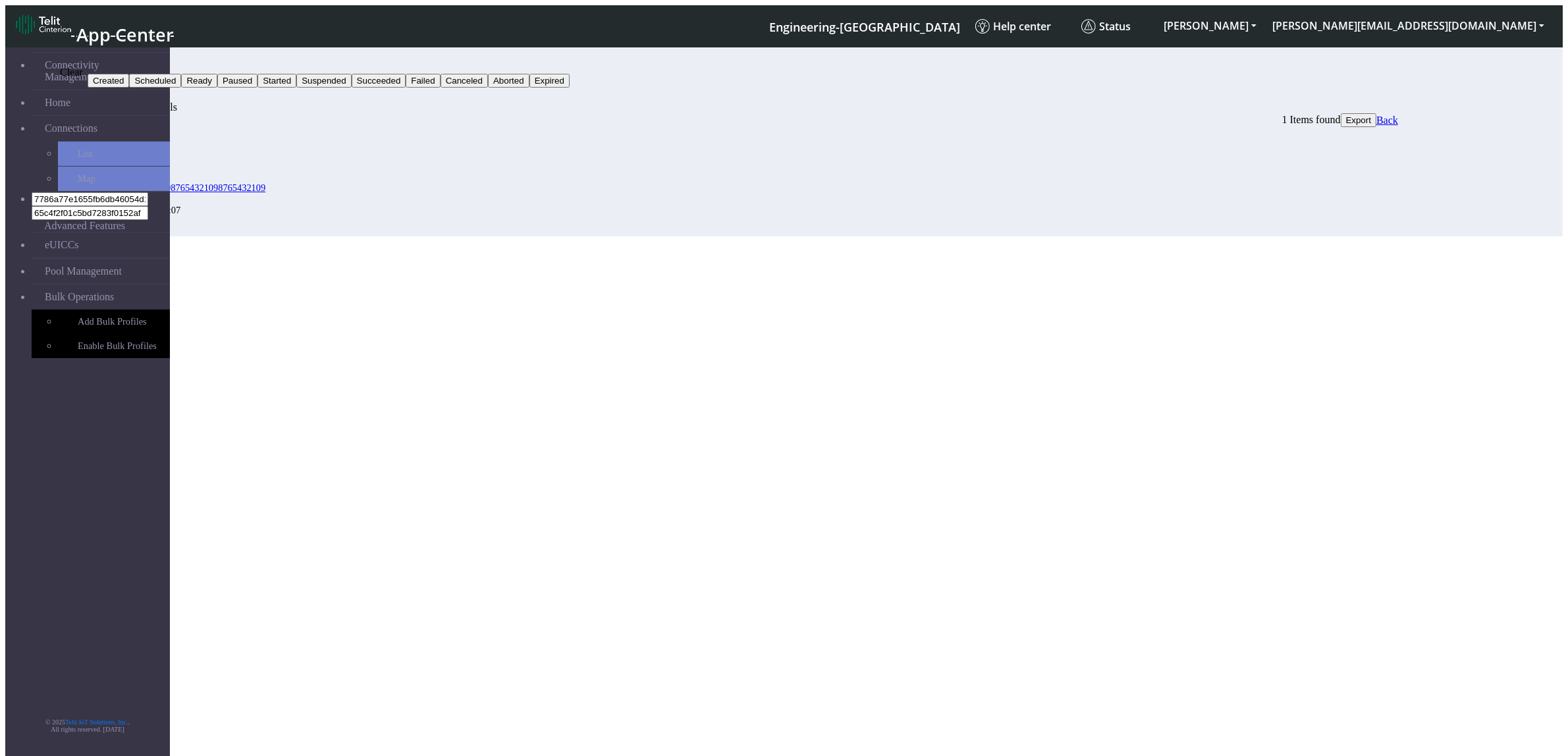
click at [136, 96] on button "button" at bounding box center [131, 98] width 10 height 4
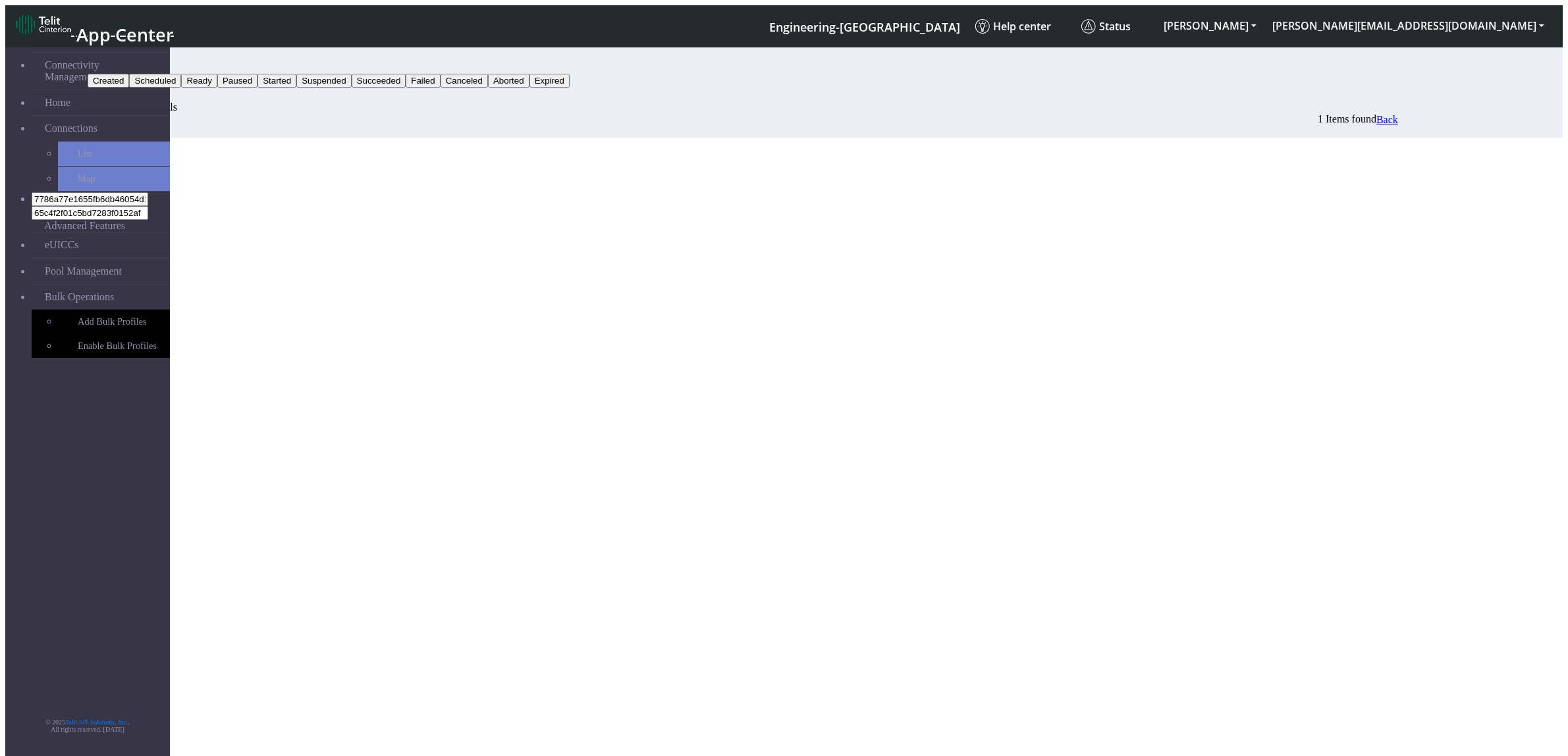
click at [123, 60] on button "Status" at bounding box center [105, 67] width 36 height 14
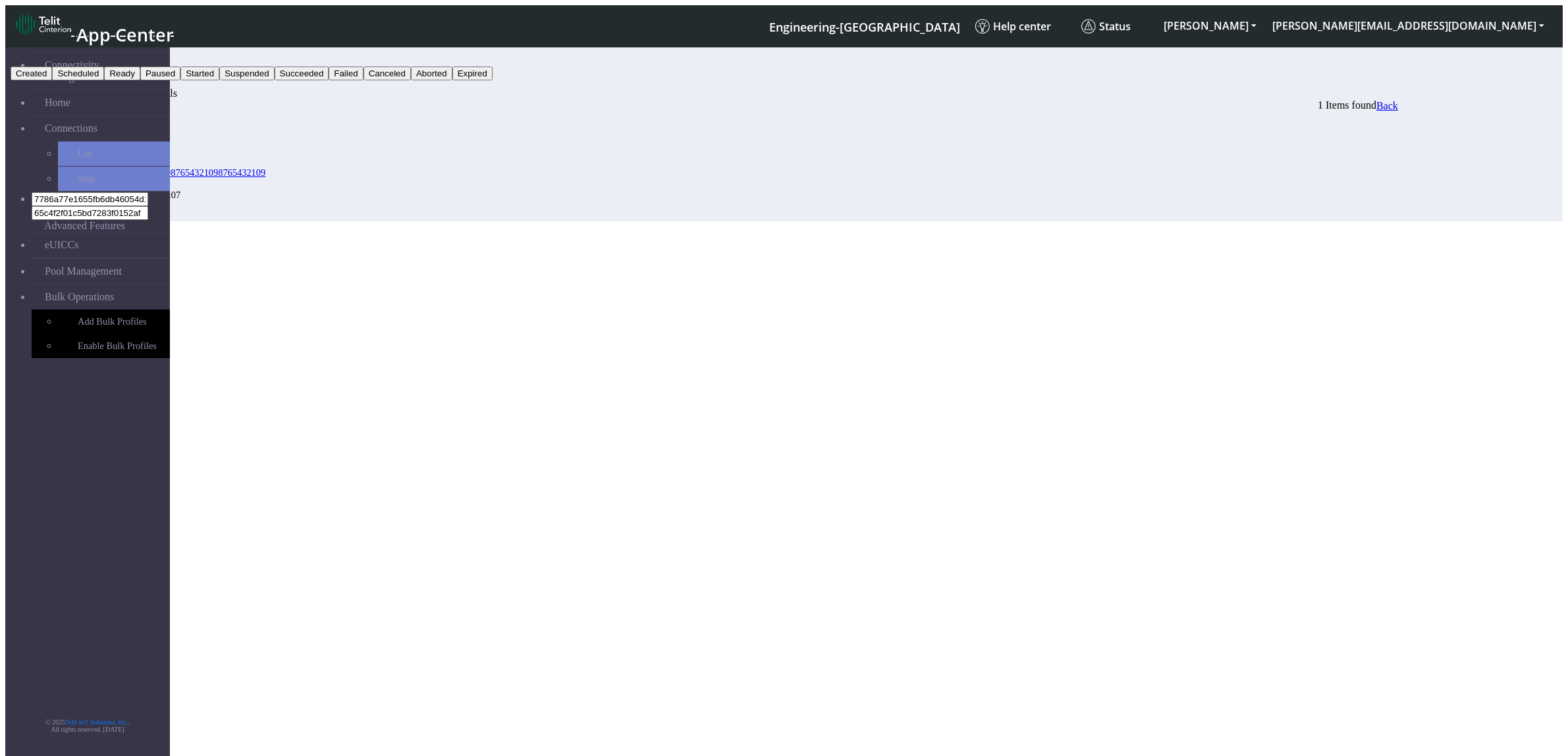
click at [274, 80] on button "Suspended" at bounding box center [246, 74] width 54 height 14
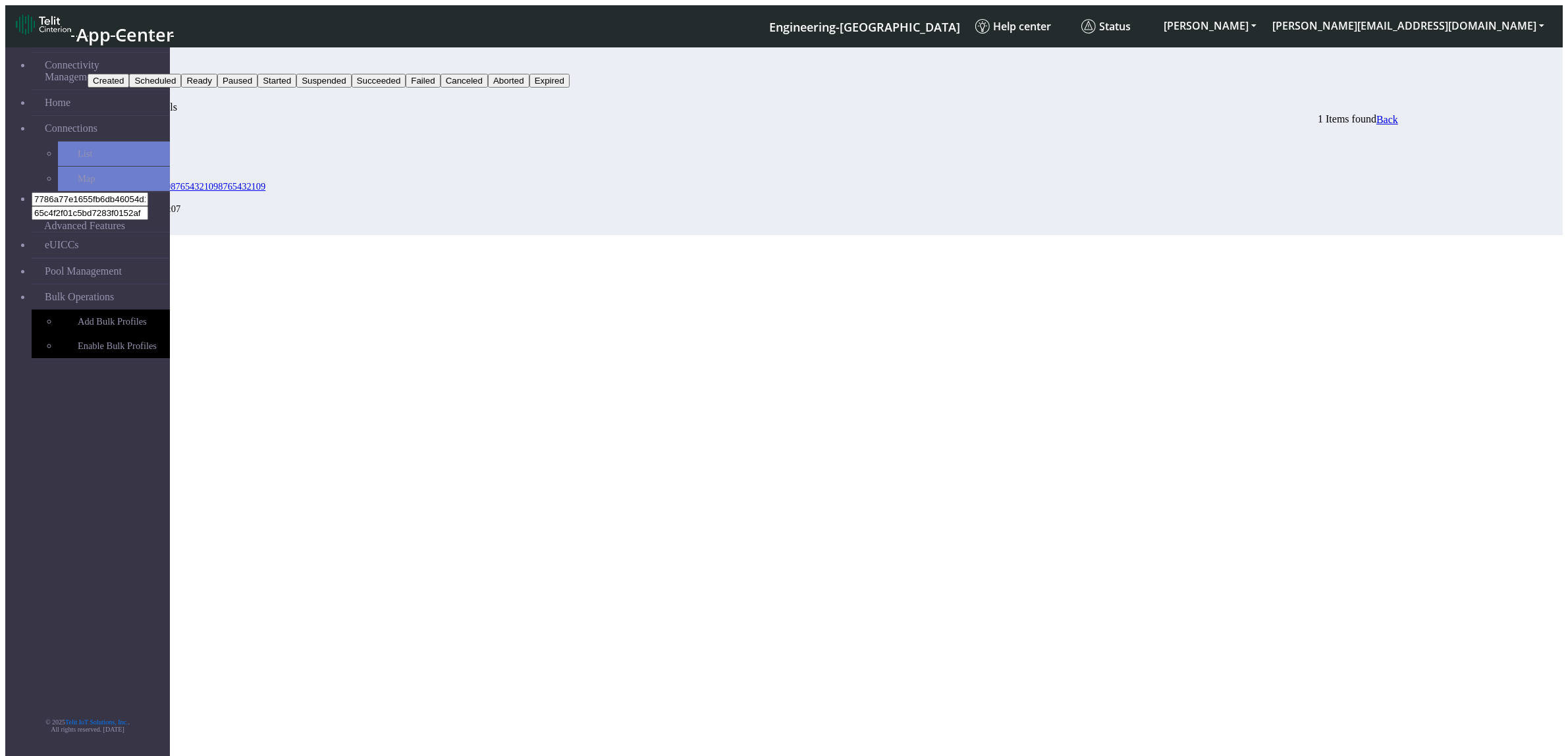
click at [126, 87] on button "Search" at bounding box center [107, 94] width 39 height 14
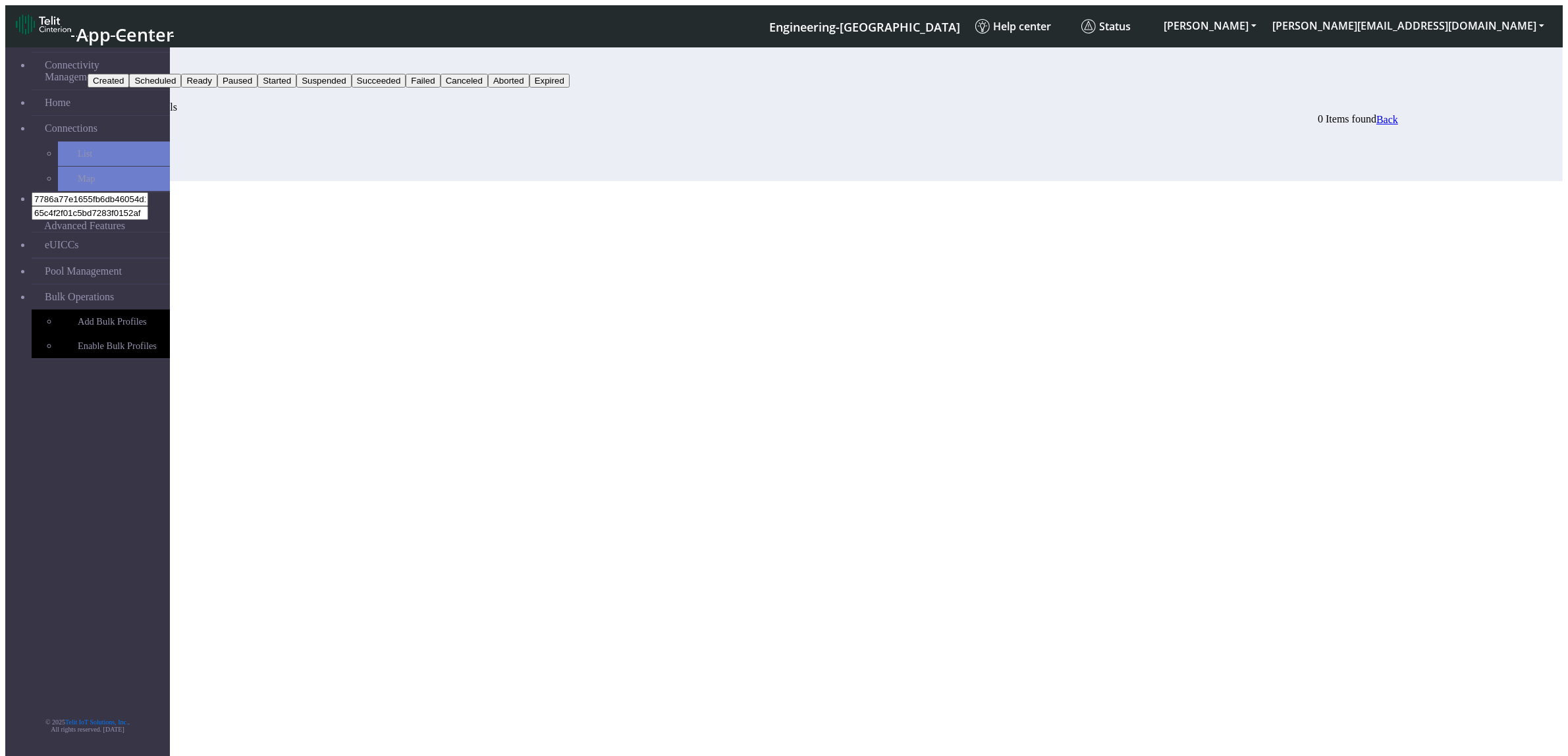
click at [142, 60] on button "Suspended" at bounding box center [114, 67] width 54 height 14
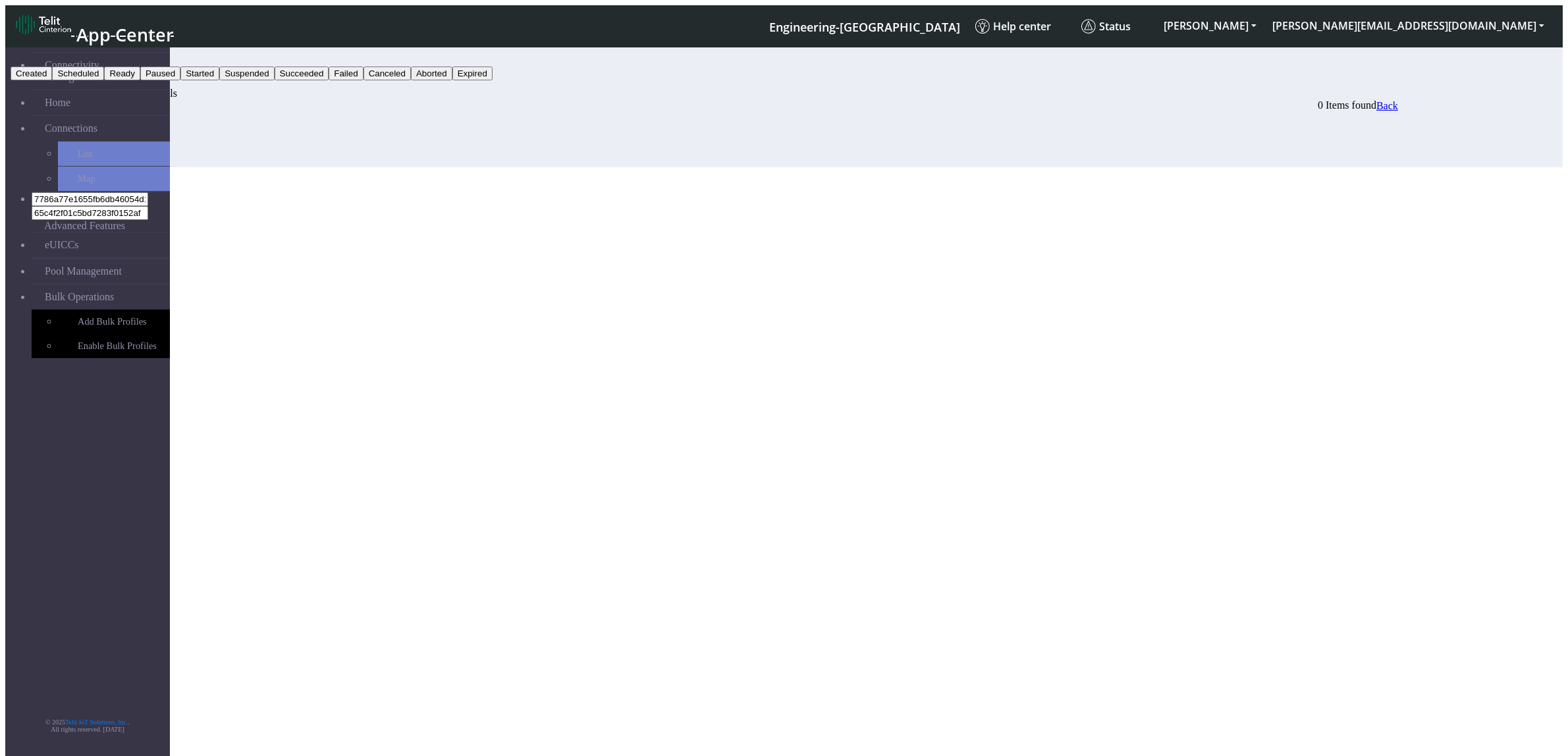
drag, startPoint x: 1487, startPoint y: 237, endPoint x: 1503, endPoint y: 216, distance: 26.4
click at [363, 80] on button "Failed" at bounding box center [346, 74] width 34 height 14
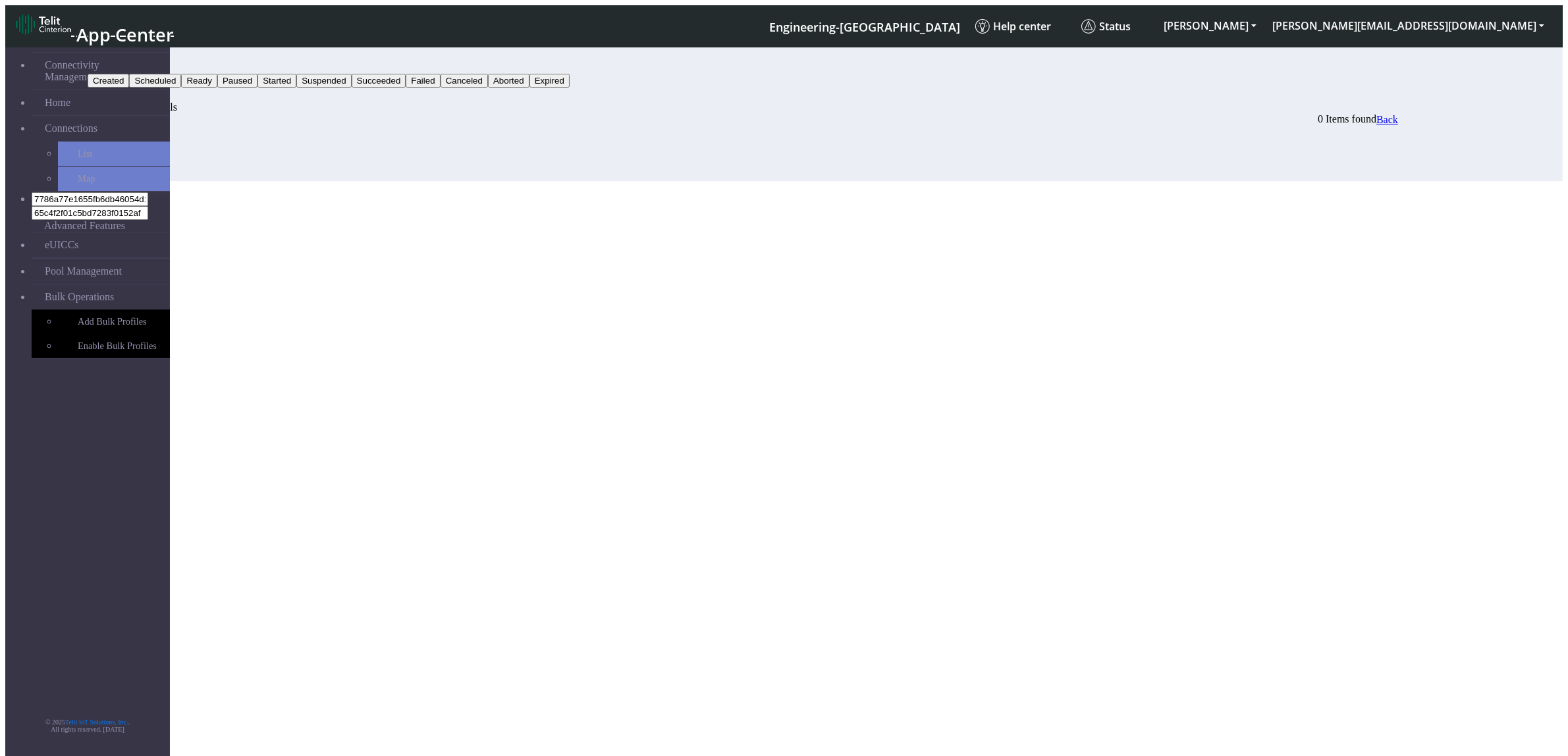
click at [1529, 41] on section "Connectivity Management Home Connections List Map 7786a77e1655fb6db46054d17538b…" at bounding box center [784, 111] width 1557 height 140
click at [126, 87] on button "Search" at bounding box center [107, 94] width 39 height 14
